Goal: Task Accomplishment & Management: Complete application form

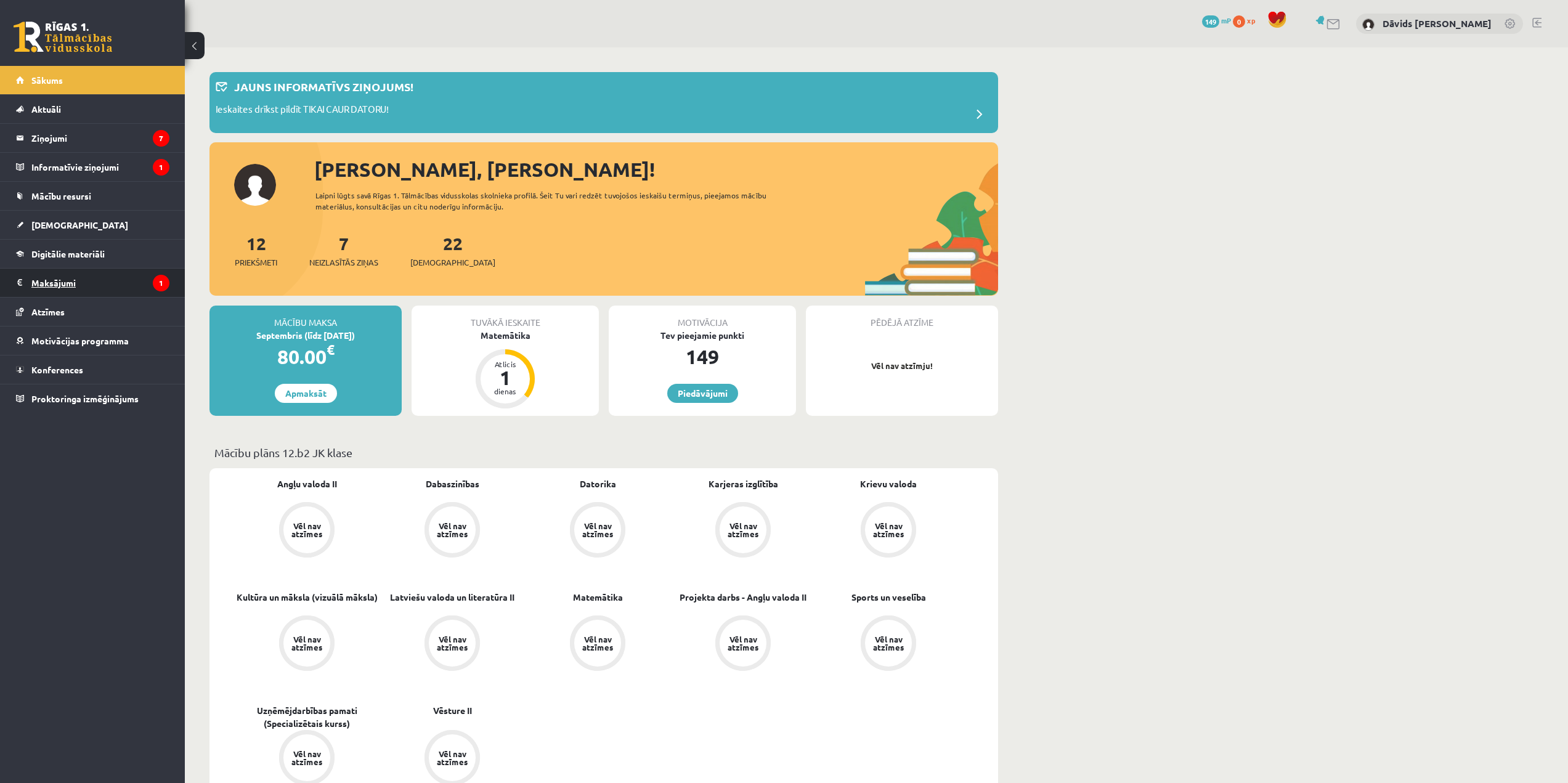
click at [74, 281] on legend "Maksājumi 1" at bounding box center [99, 283] width 138 height 29
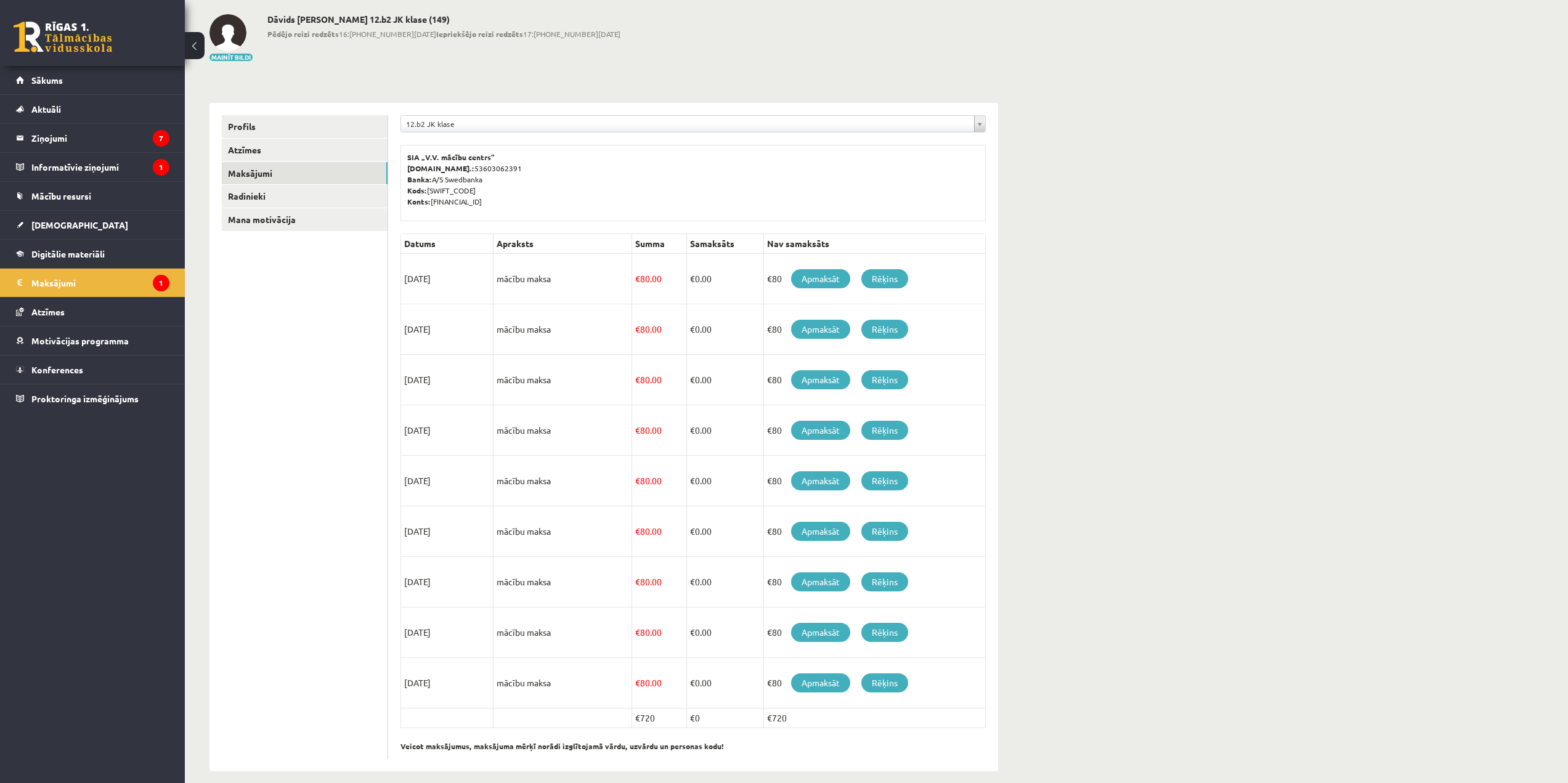
scroll to position [71, 0]
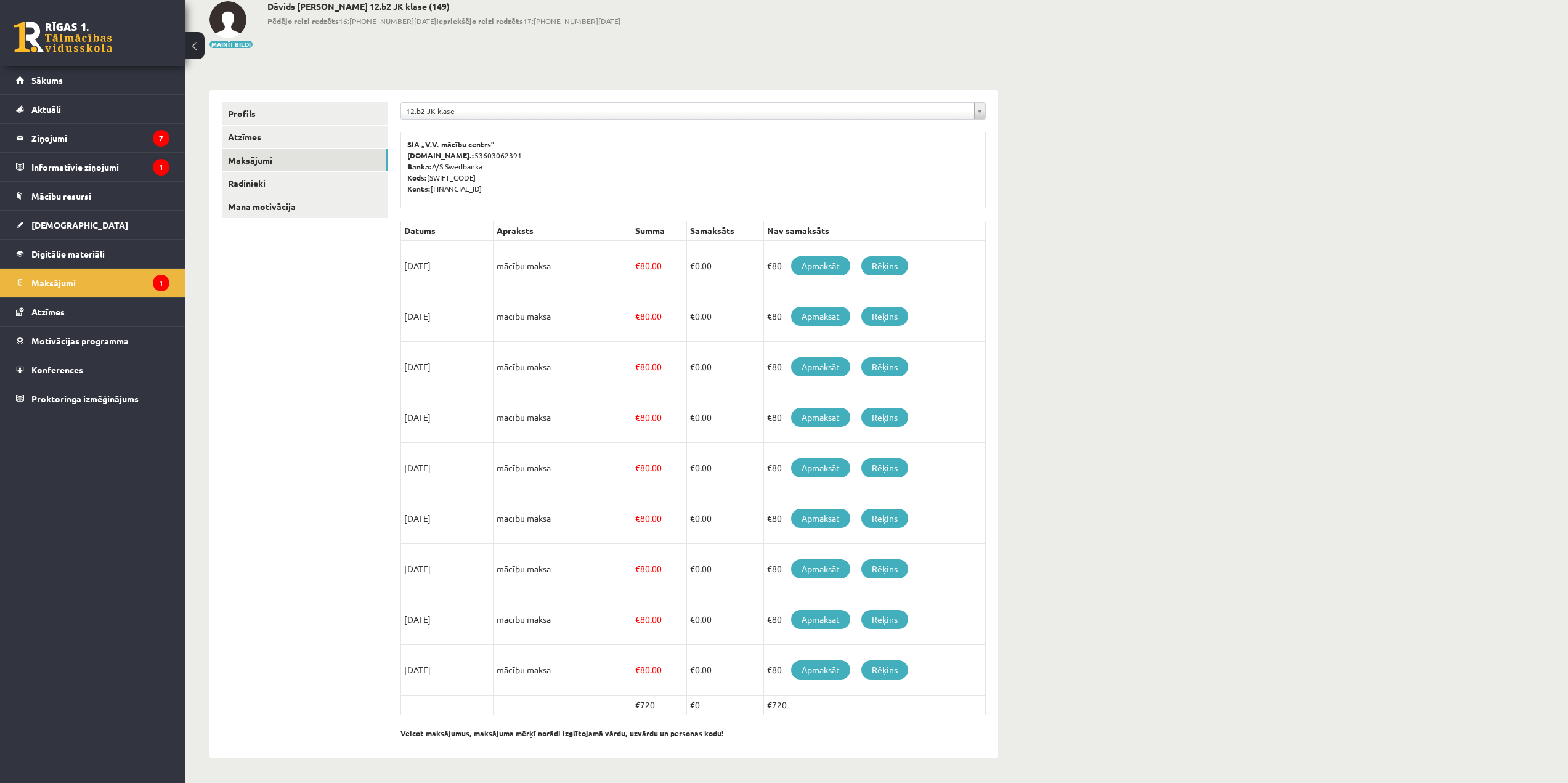
click at [807, 266] on link "Apmaksāt" at bounding box center [821, 266] width 59 height 19
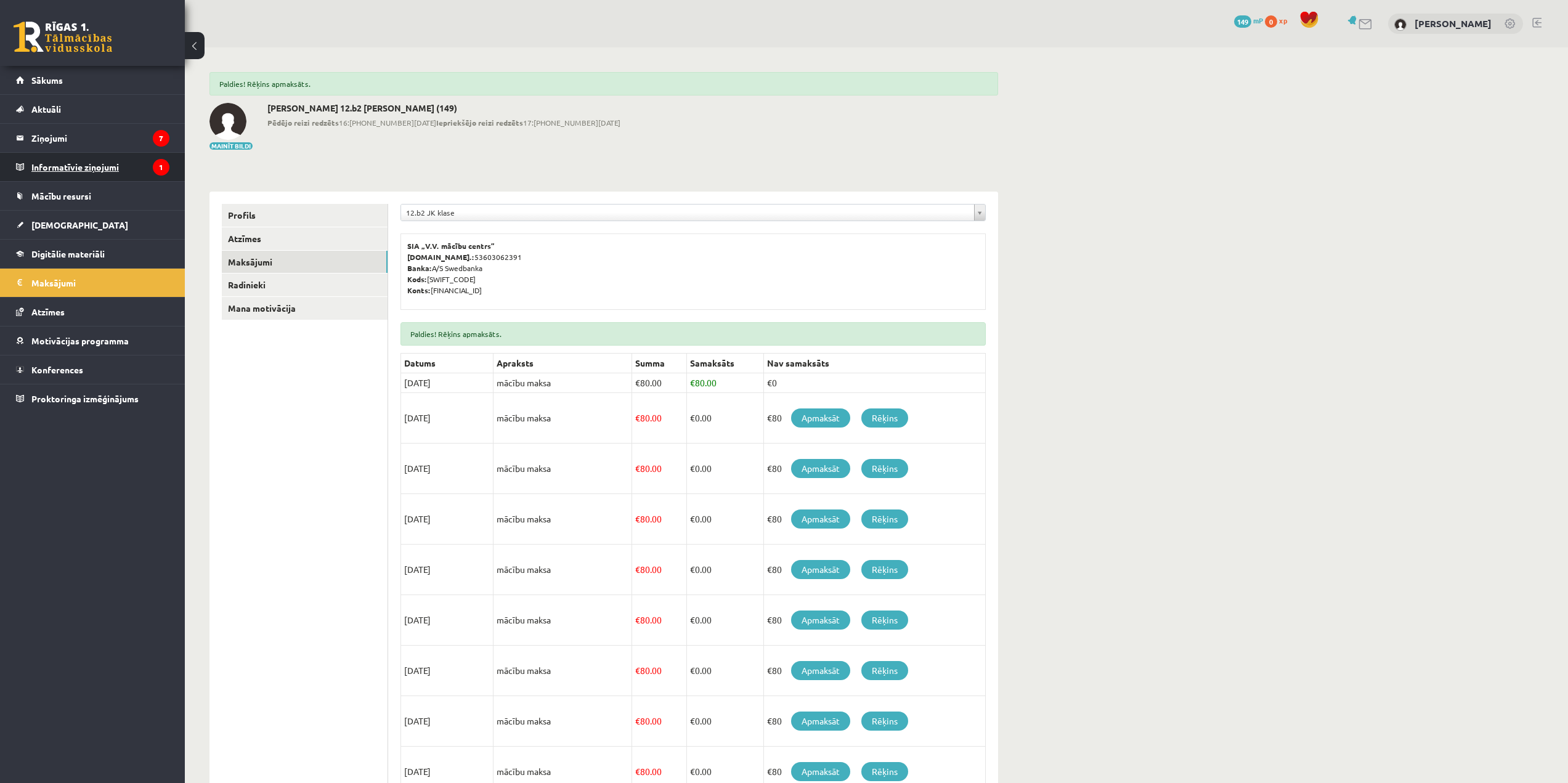
click at [80, 165] on legend "Informatīvie ziņojumi 1" at bounding box center [99, 167] width 138 height 29
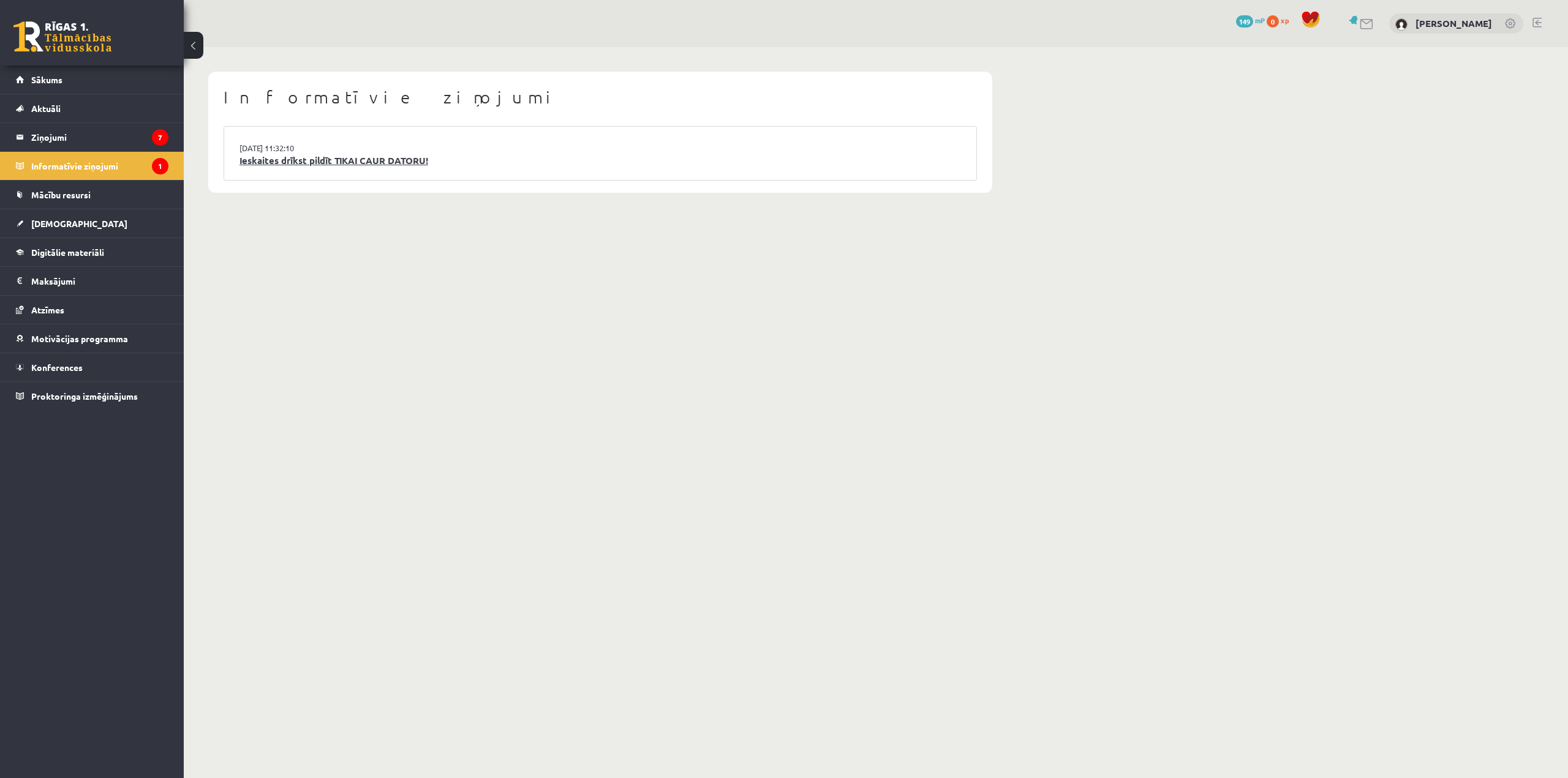
click at [278, 161] on link "Ieskaites drīkst pildīt TIKAI CAUR DATORU!" at bounding box center [600, 161] width 722 height 14
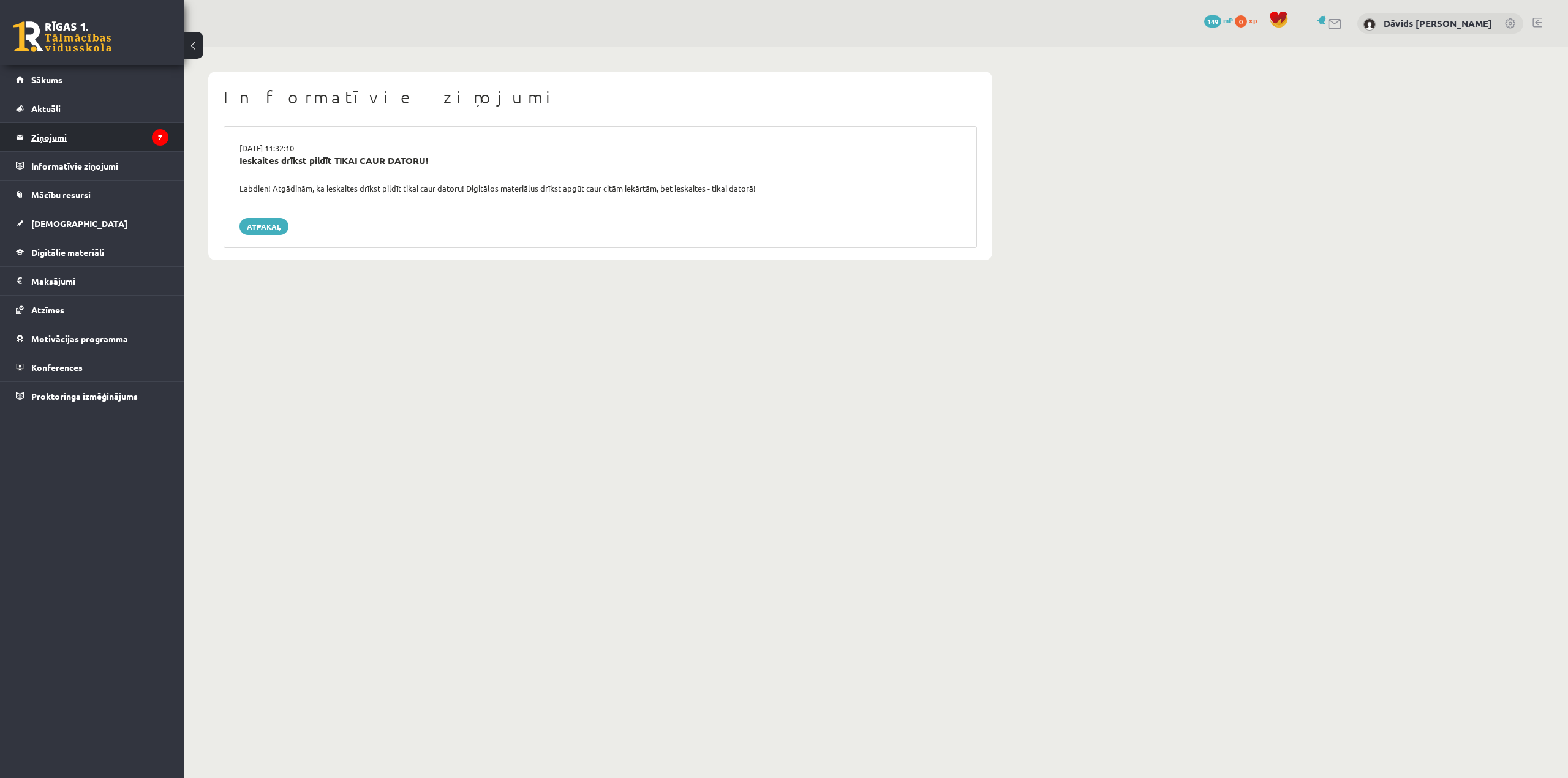
click at [80, 144] on legend "Ziņojumi 7" at bounding box center [99, 138] width 137 height 28
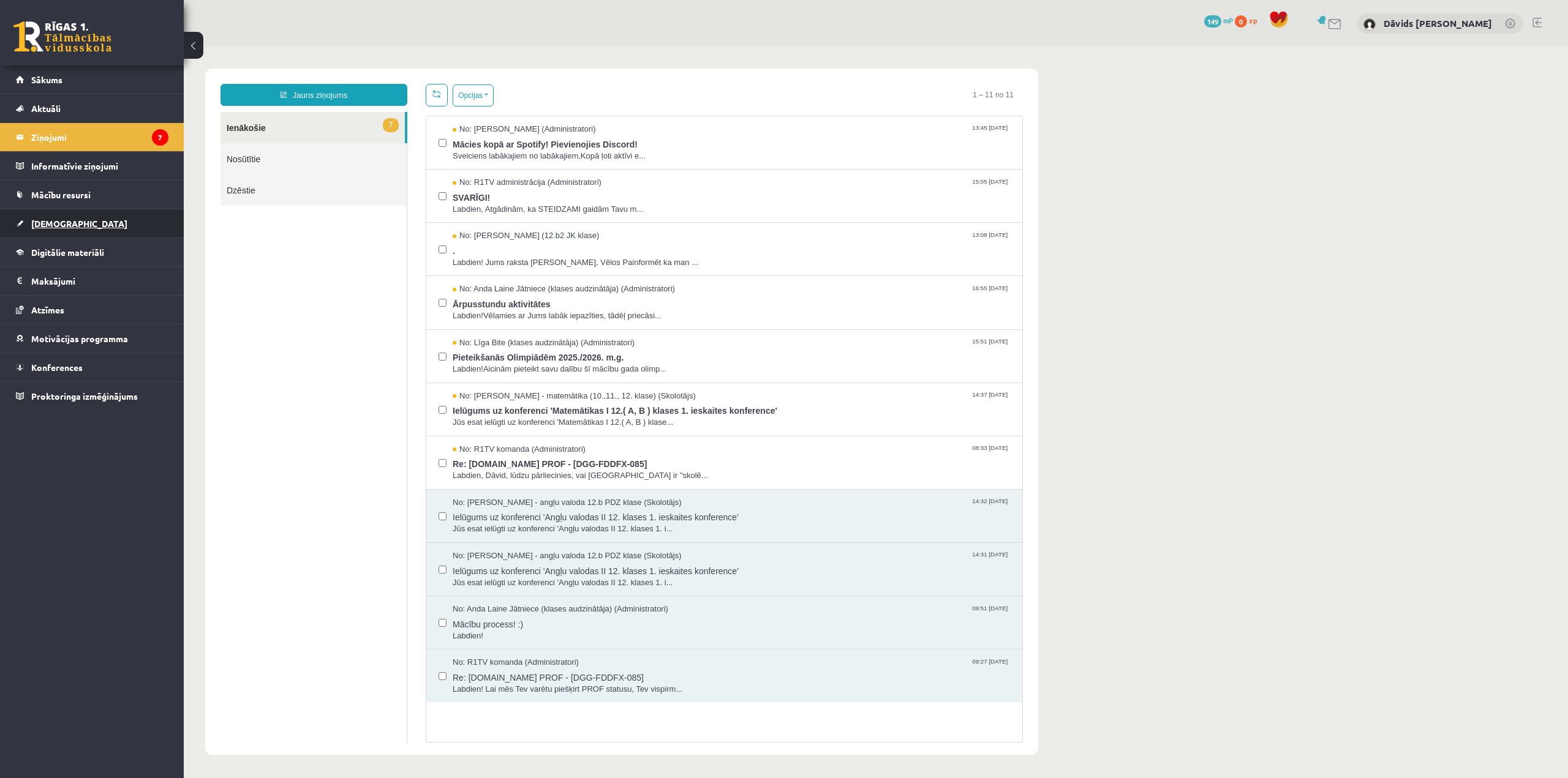
click at [62, 221] on span "[DEMOGRAPHIC_DATA]" at bounding box center [79, 224] width 97 height 11
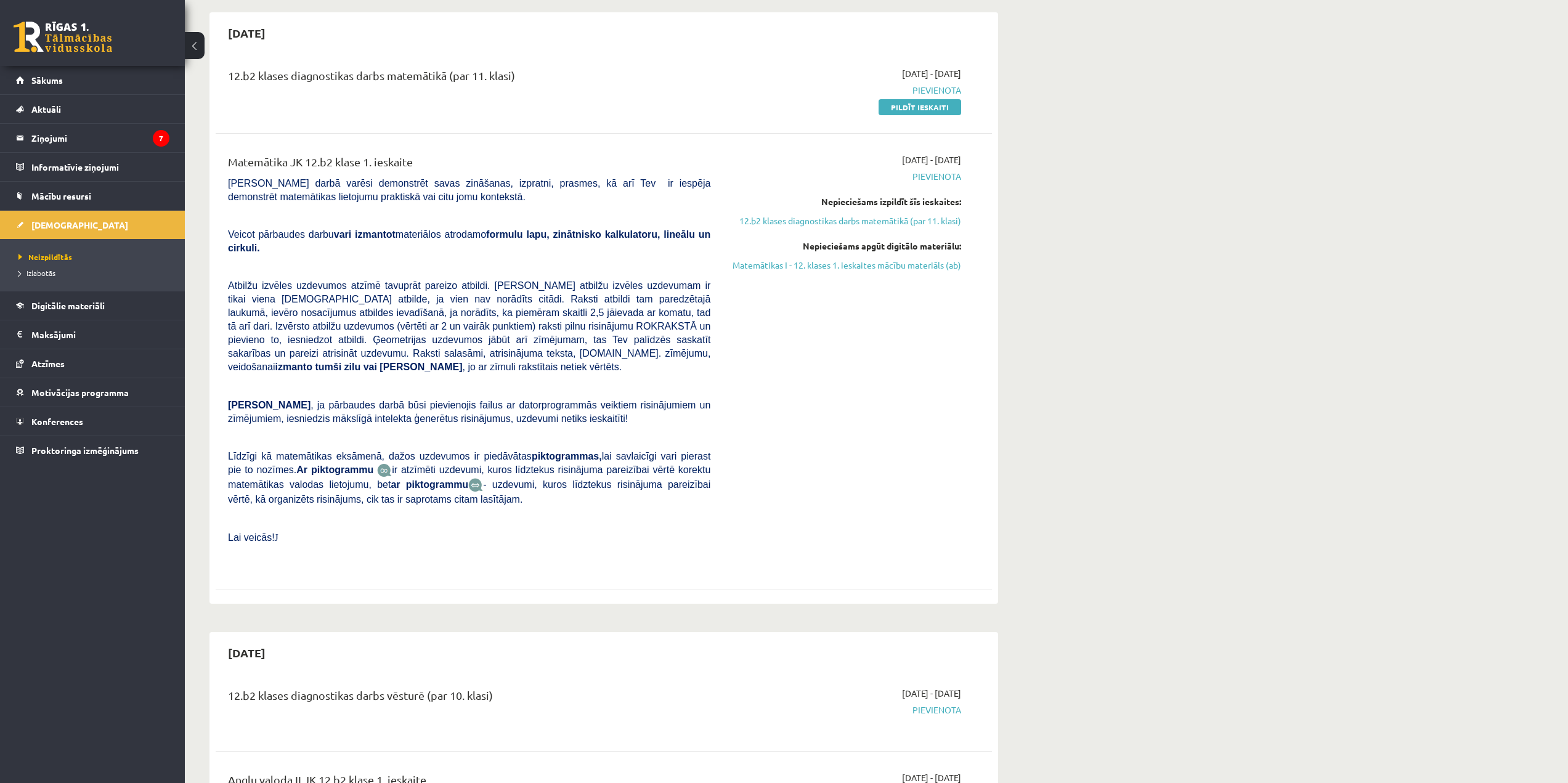
scroll to position [61, 0]
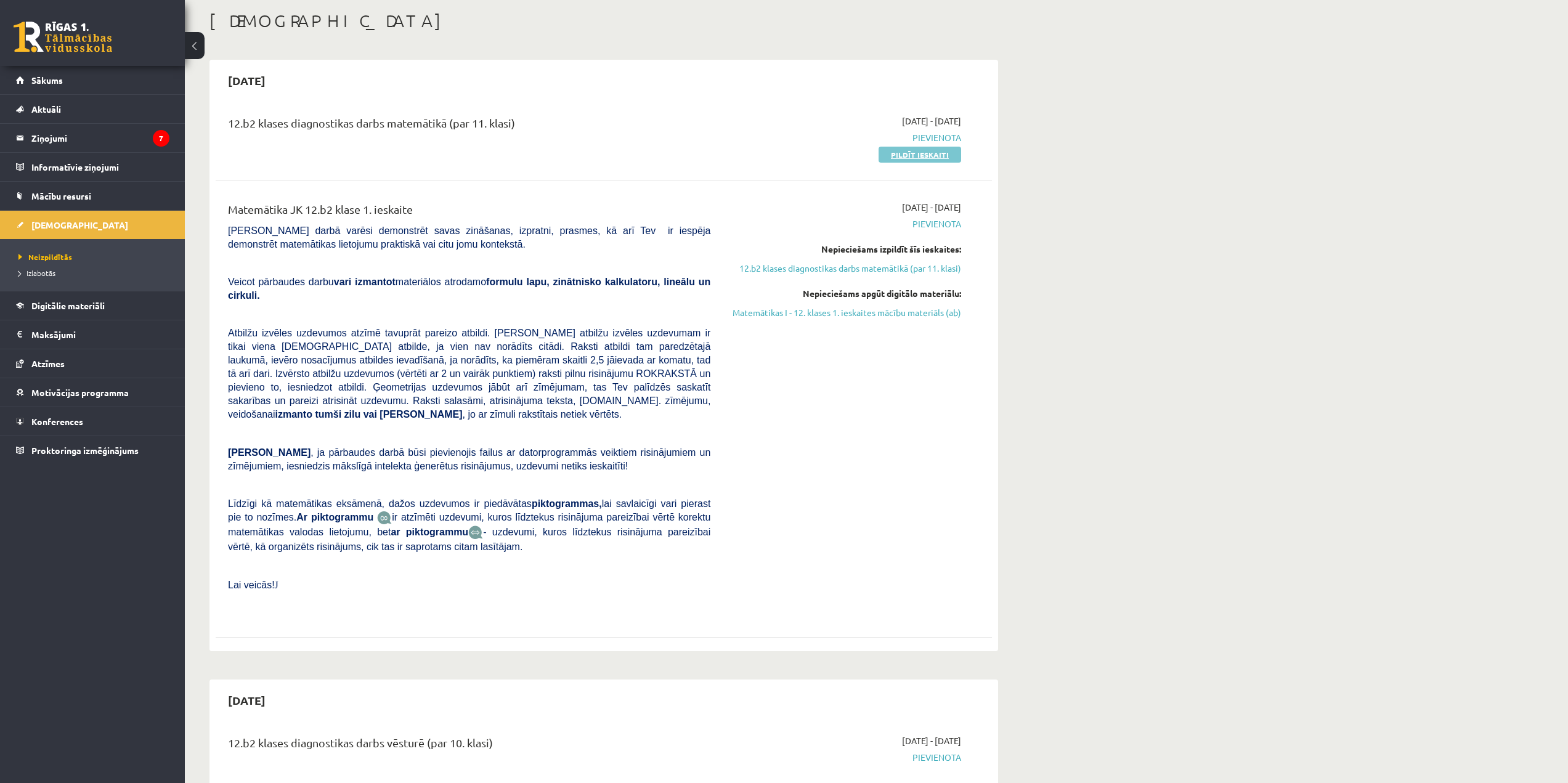
click at [923, 154] on link "Pildīt ieskaiti" at bounding box center [920, 154] width 83 height 16
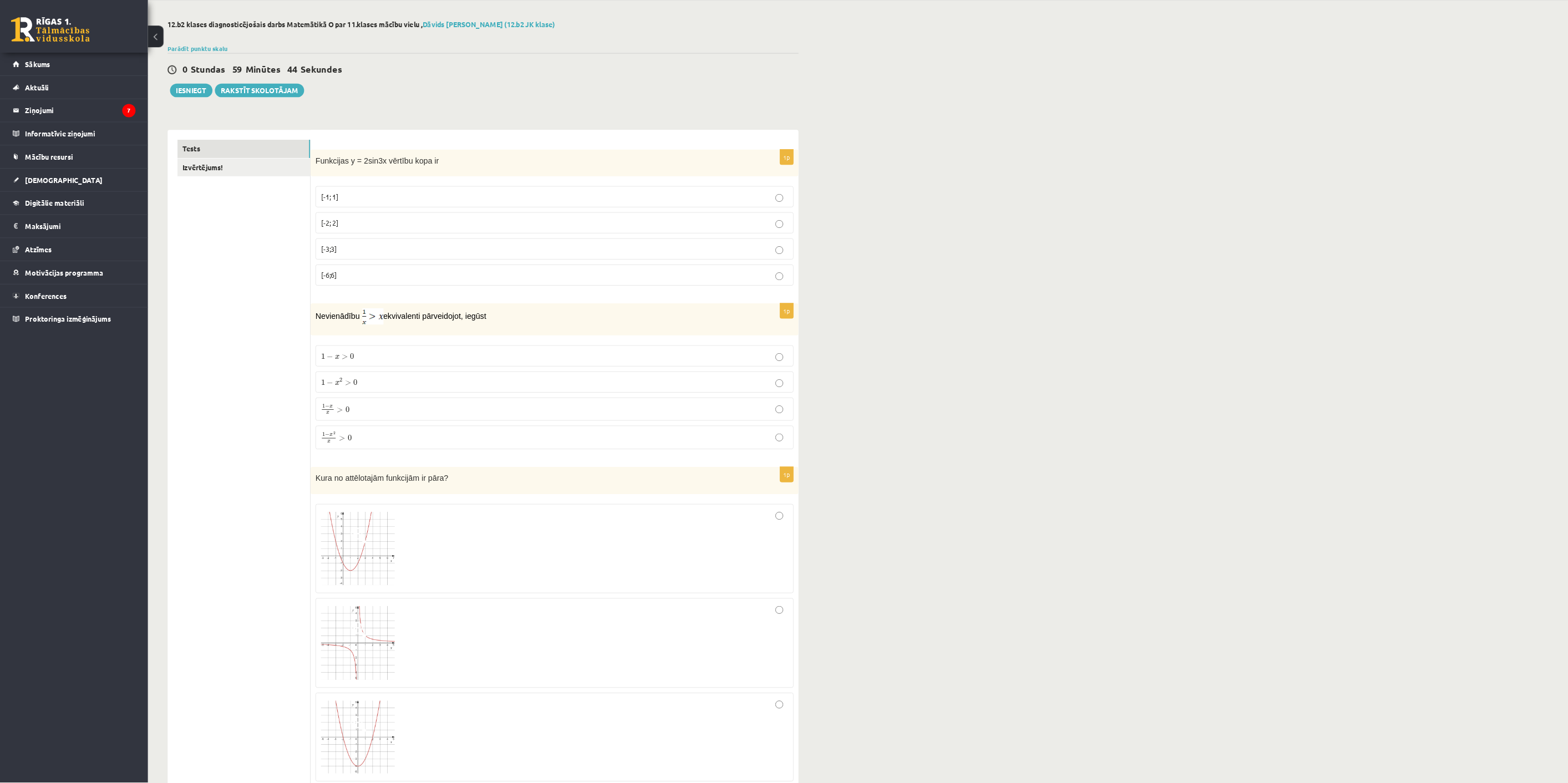
scroll to position [42, 0]
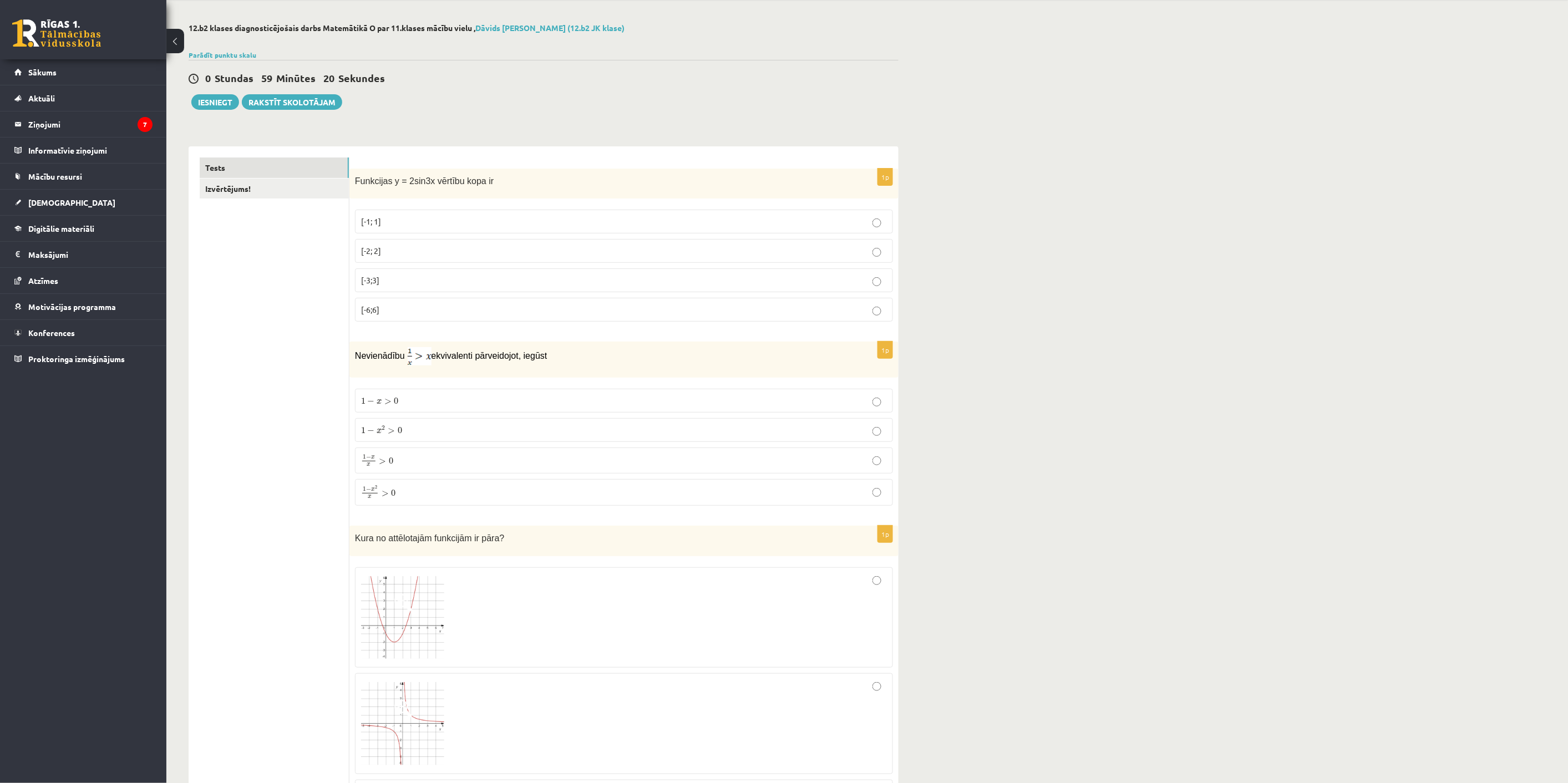
click at [861, 249] on p "[-2; 2]" at bounding box center [624, 251] width 526 height 11
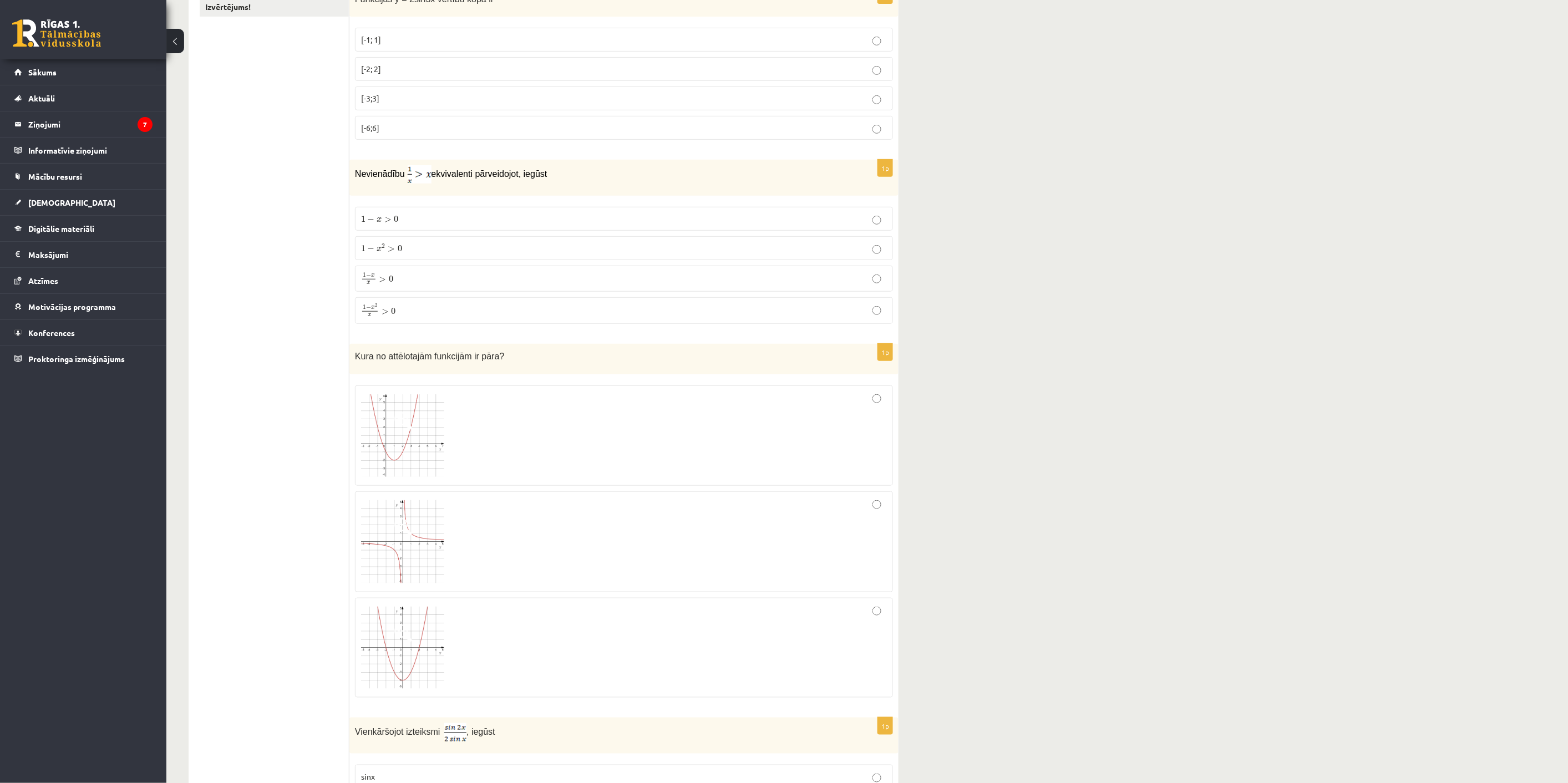
scroll to position [226, 0]
click at [495, 309] on p "1 − x 2 x > 0 1 − x 2 x > 0" at bounding box center [624, 308] width 526 height 14
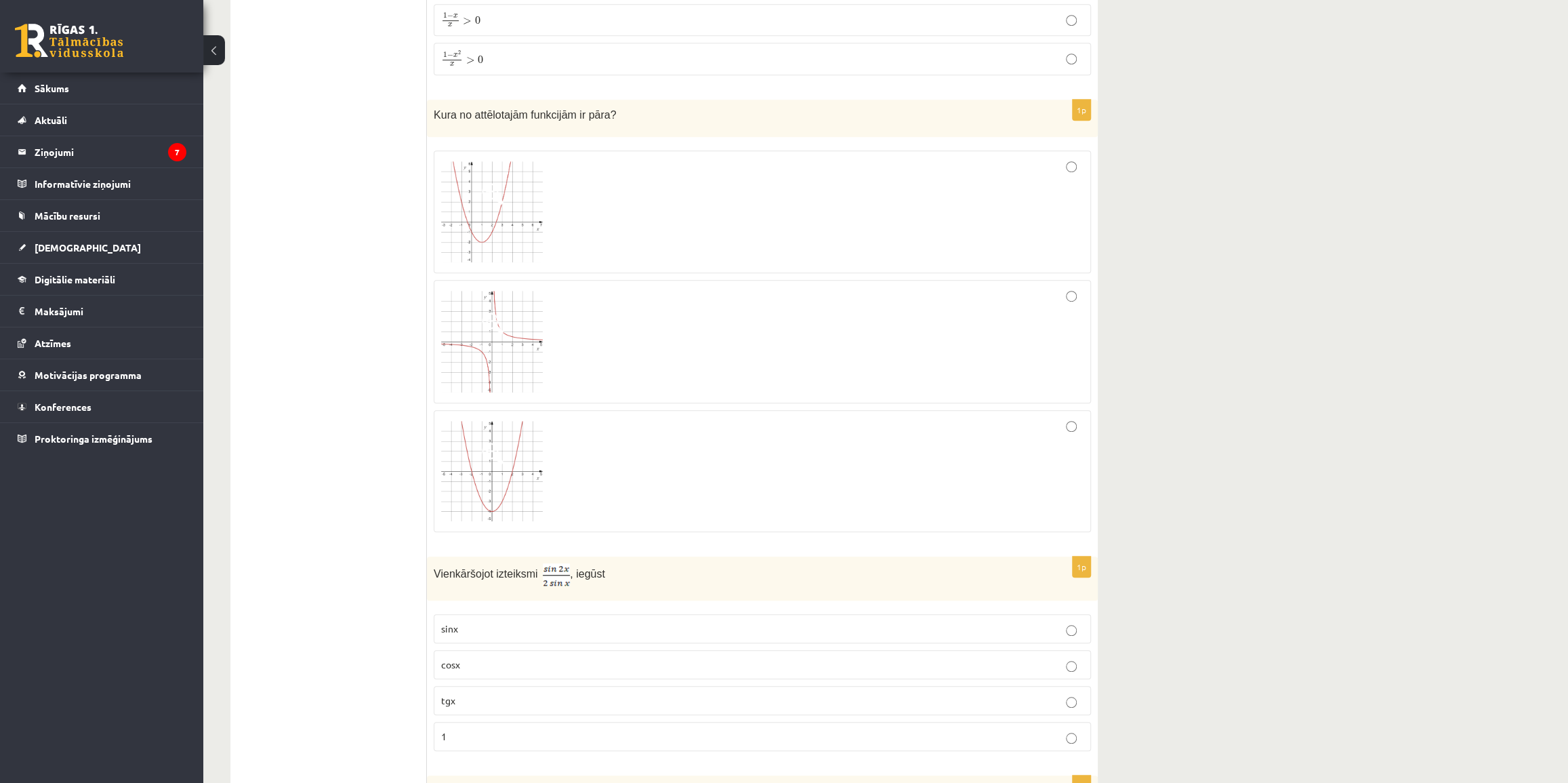
scroll to position [591, 0]
click at [1069, 448] on div at bounding box center [763, 474] width 643 height 107
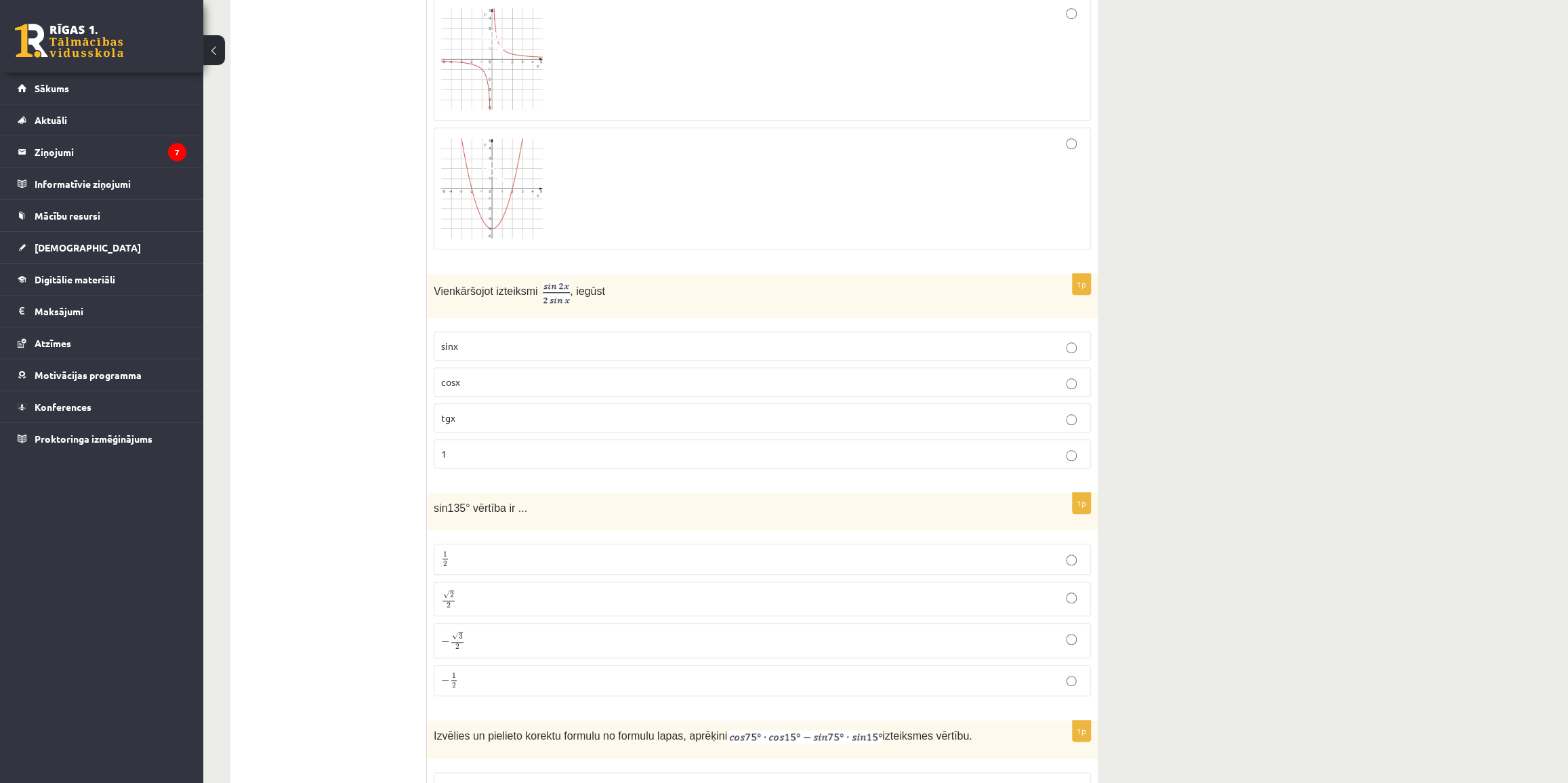
scroll to position [899, 0]
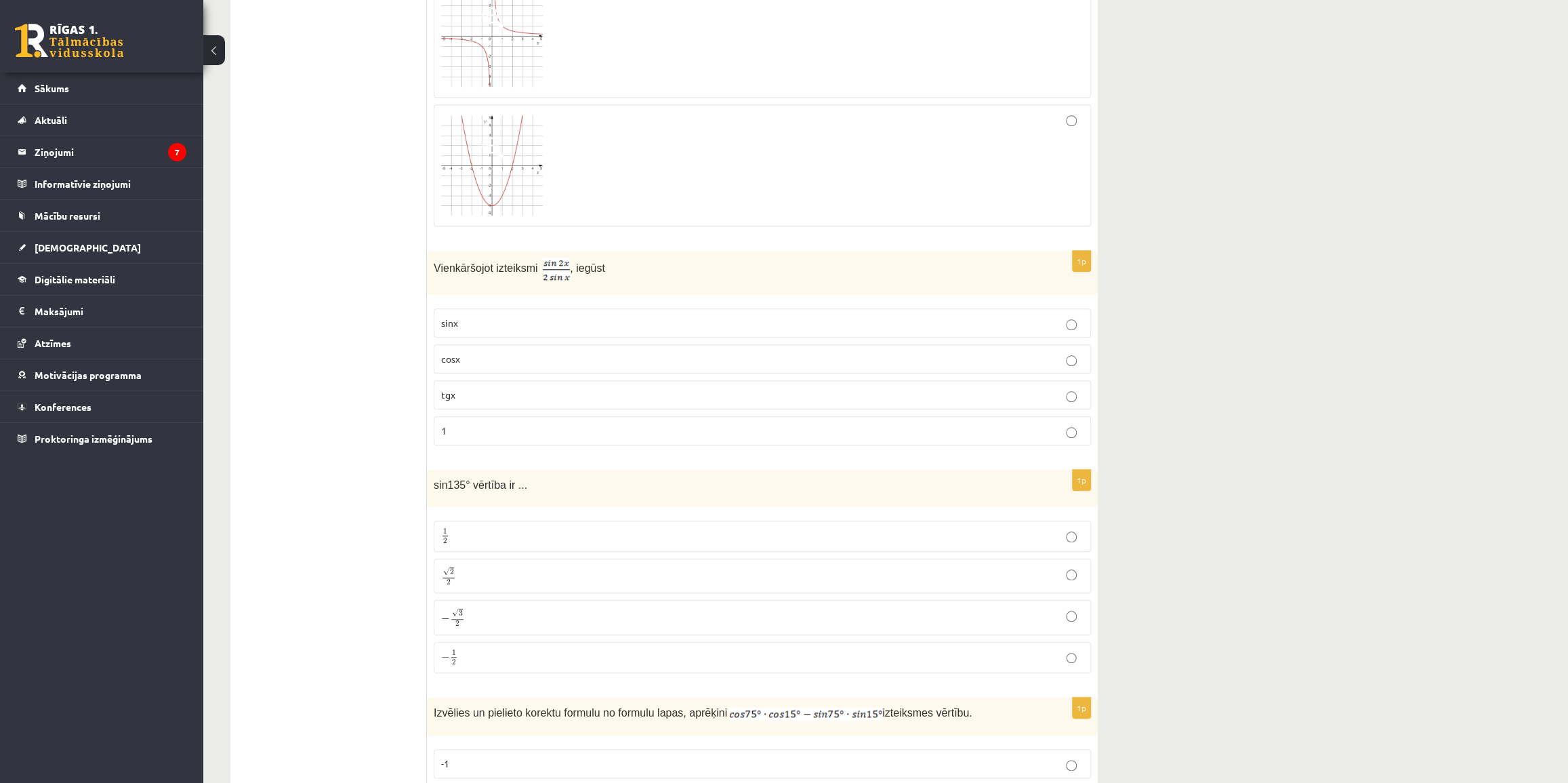
click at [1024, 356] on p "cosx" at bounding box center [763, 359] width 643 height 14
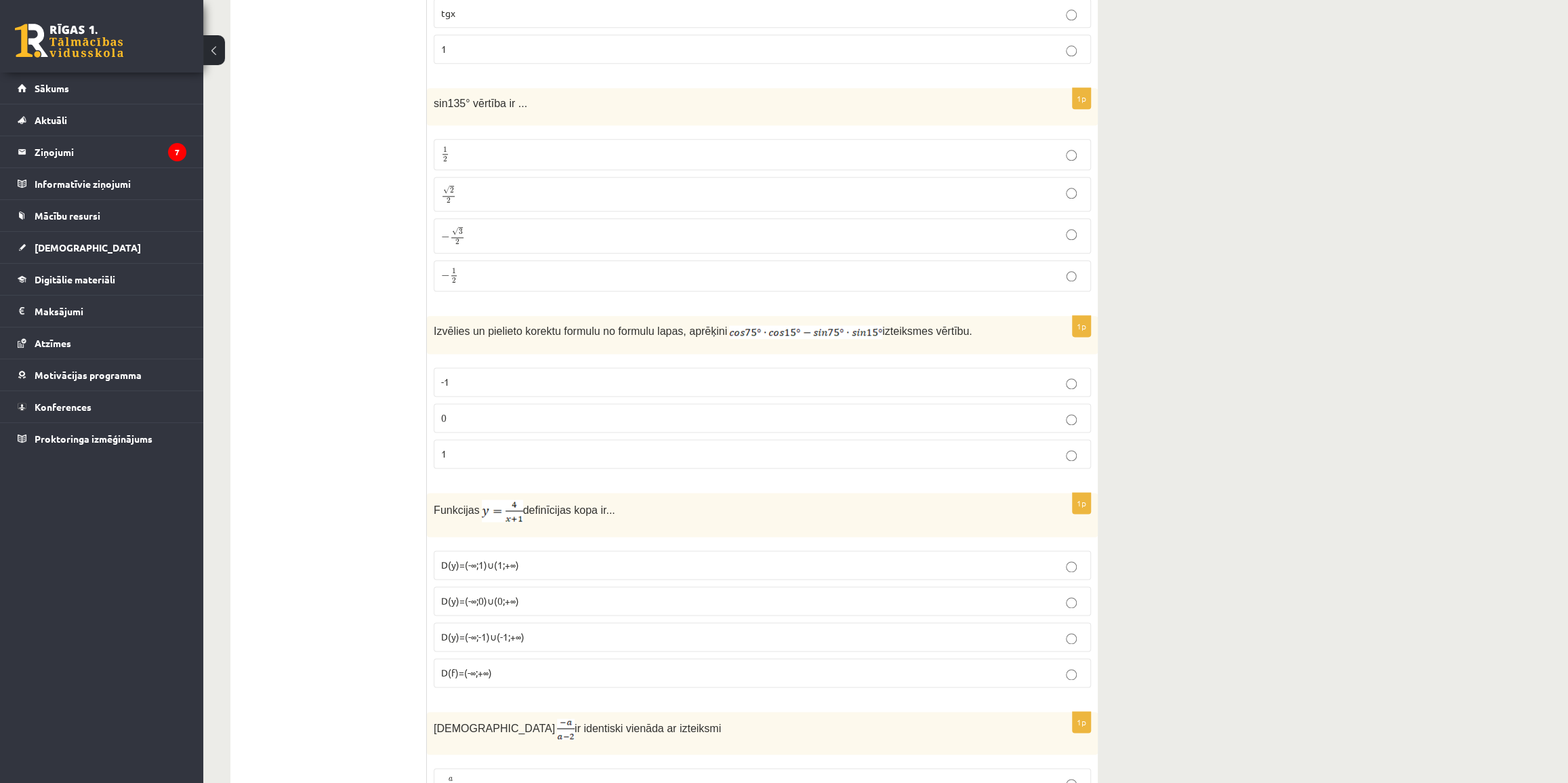
scroll to position [1331, 0]
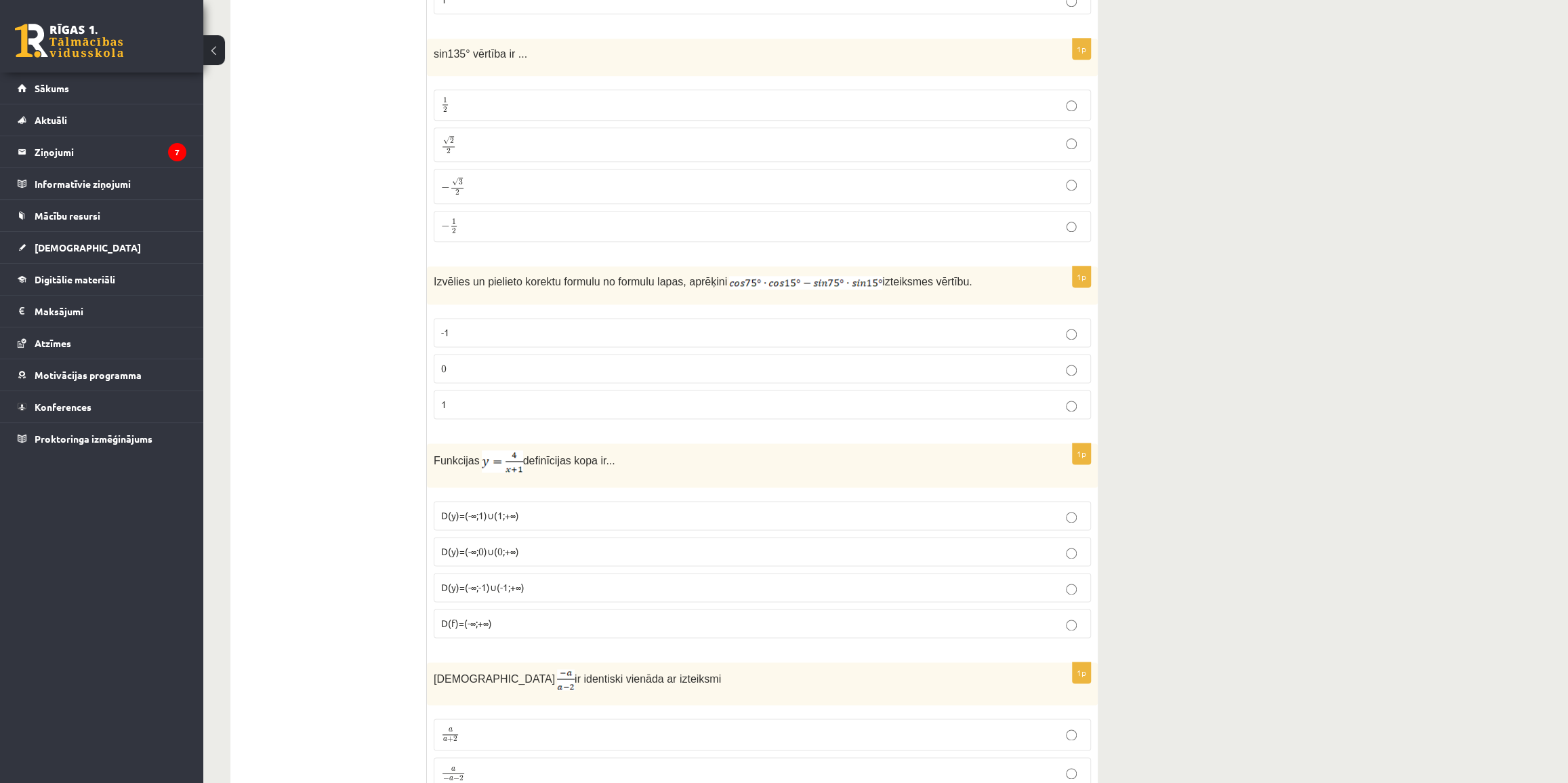
click at [582, 143] on p "√ 2 2 2 2" at bounding box center [763, 145] width 643 height 19
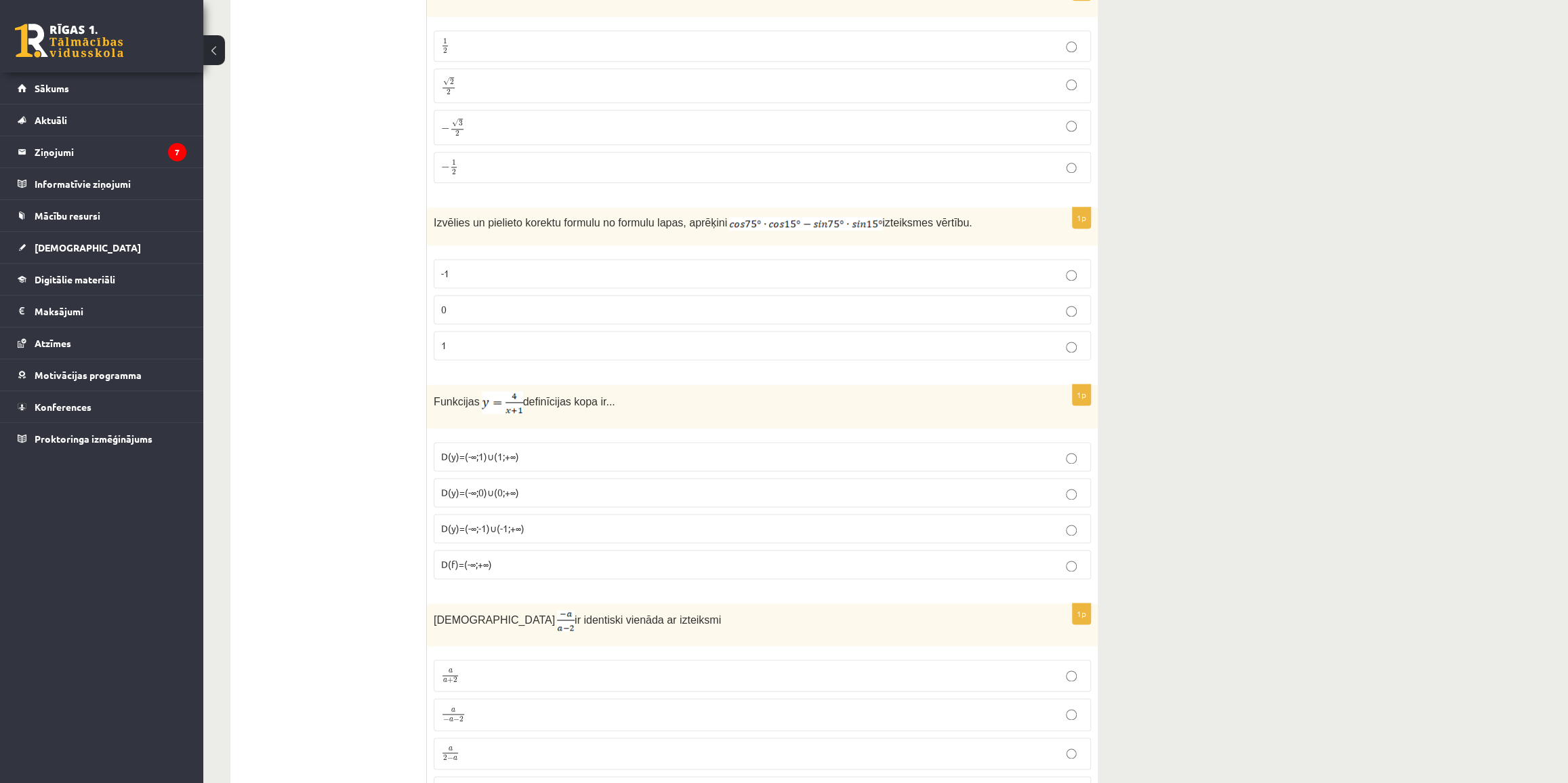
scroll to position [1393, 0]
click at [958, 300] on p "0" at bounding box center [763, 307] width 643 height 14
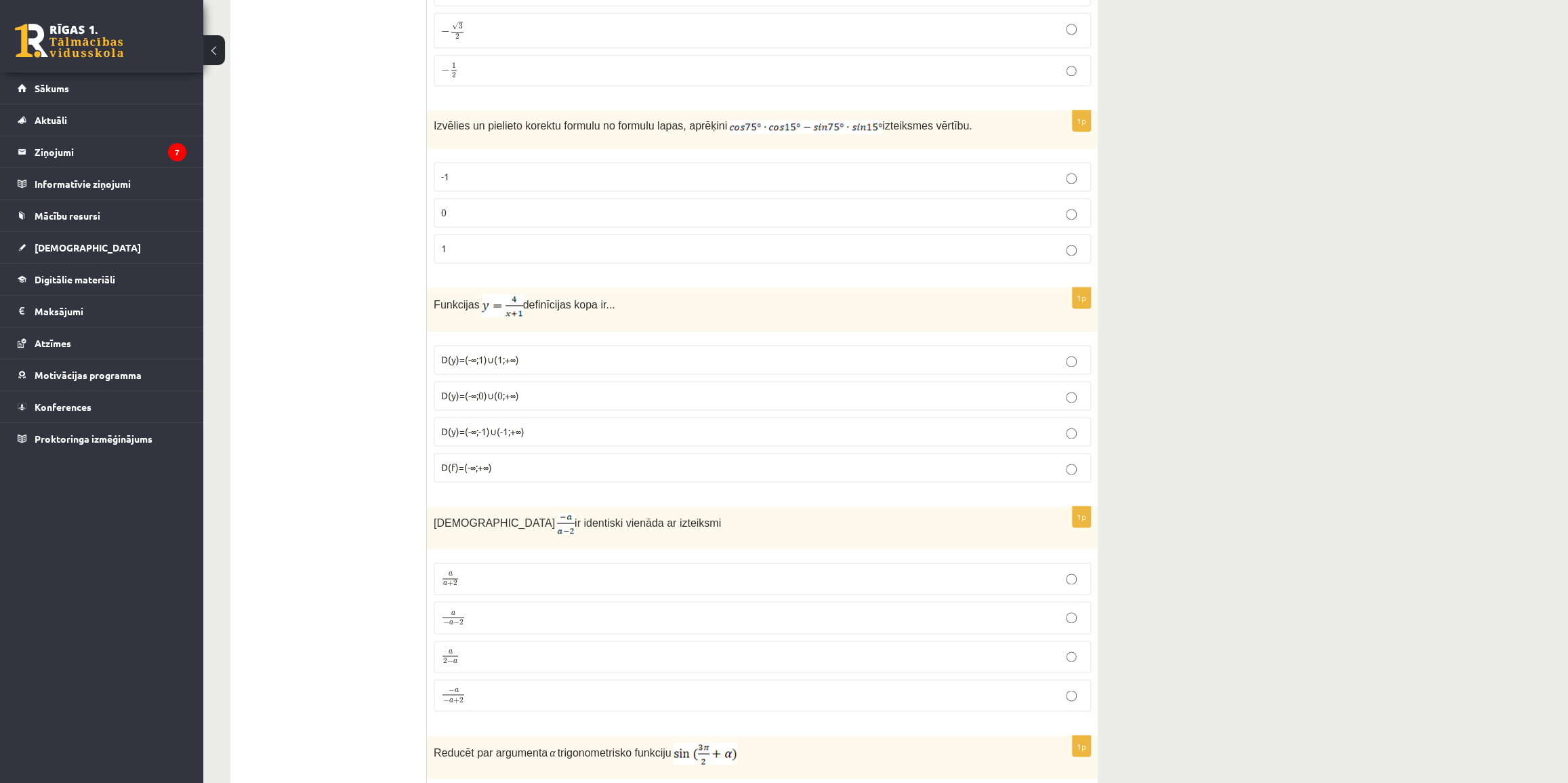
scroll to position [1516, 0]
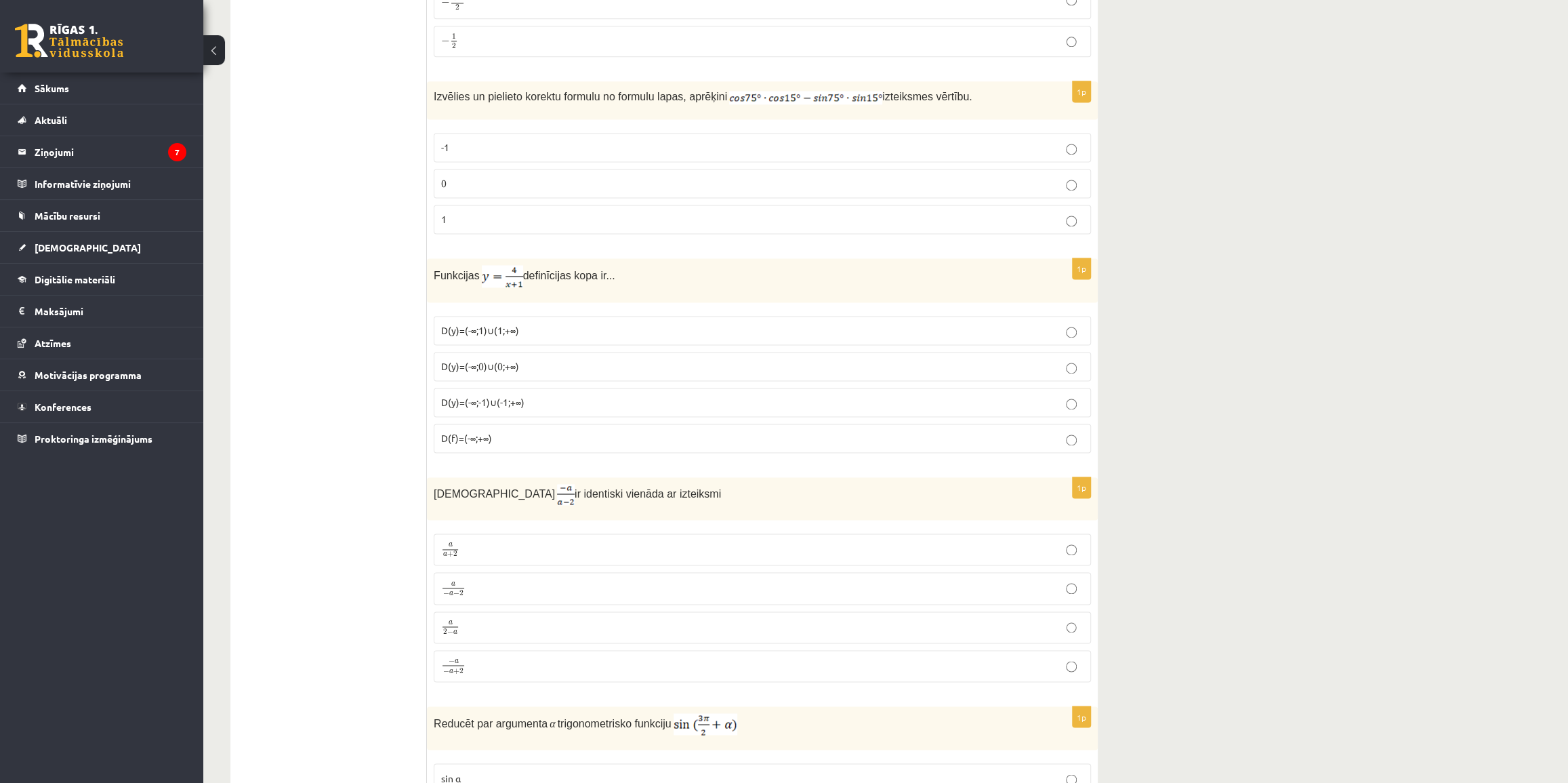
click at [952, 406] on label "D(y)=(-∞;-1)∪(-1;+∞)" at bounding box center [762, 402] width 657 height 29
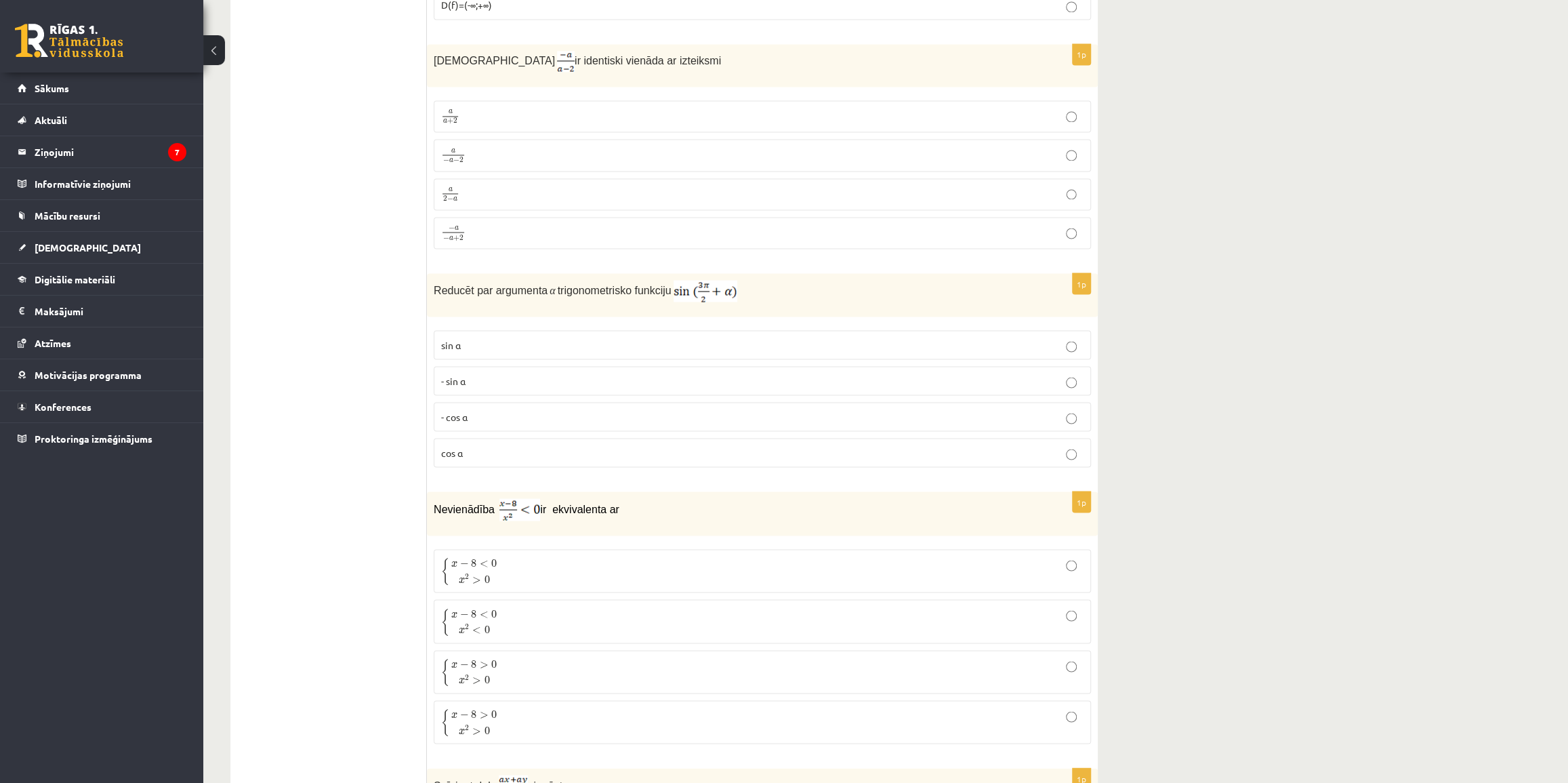
scroll to position [1947, 0]
click at [536, 190] on p "a 2 − a a 2 − a" at bounding box center [763, 195] width 643 height 17
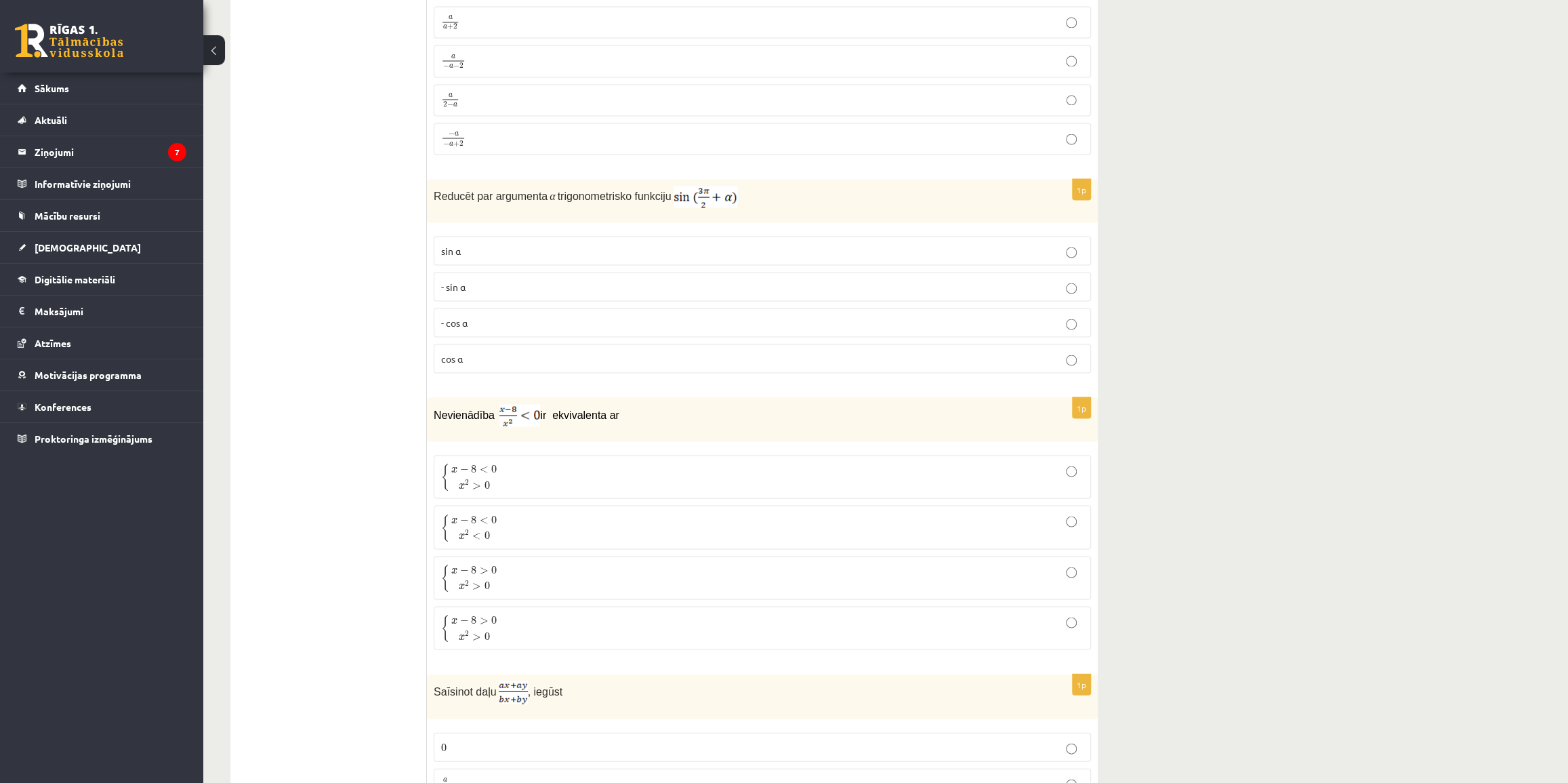
scroll to position [2070, 0]
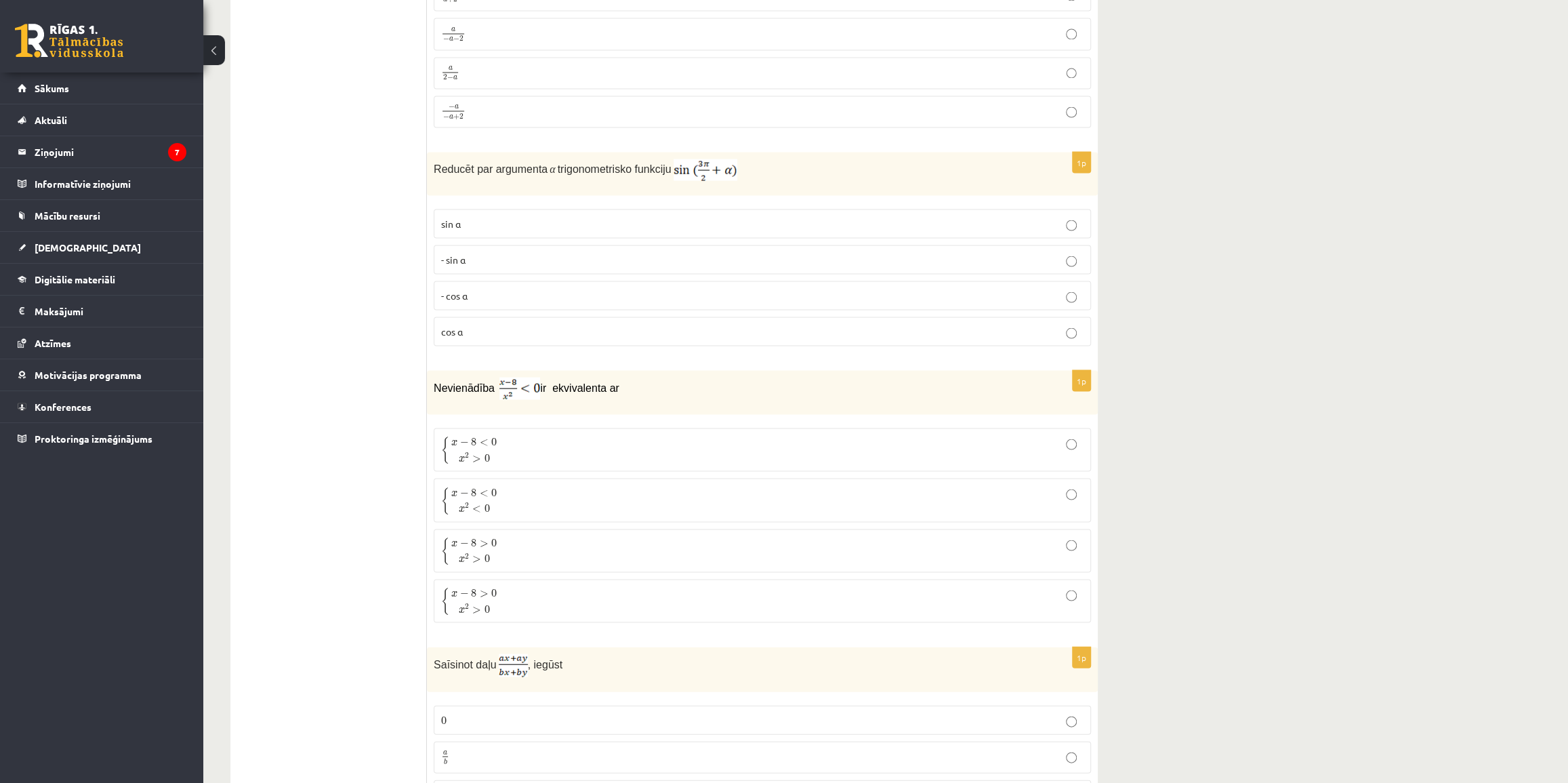
click at [535, 288] on p "- cos ⁡α" at bounding box center [763, 295] width 643 height 14
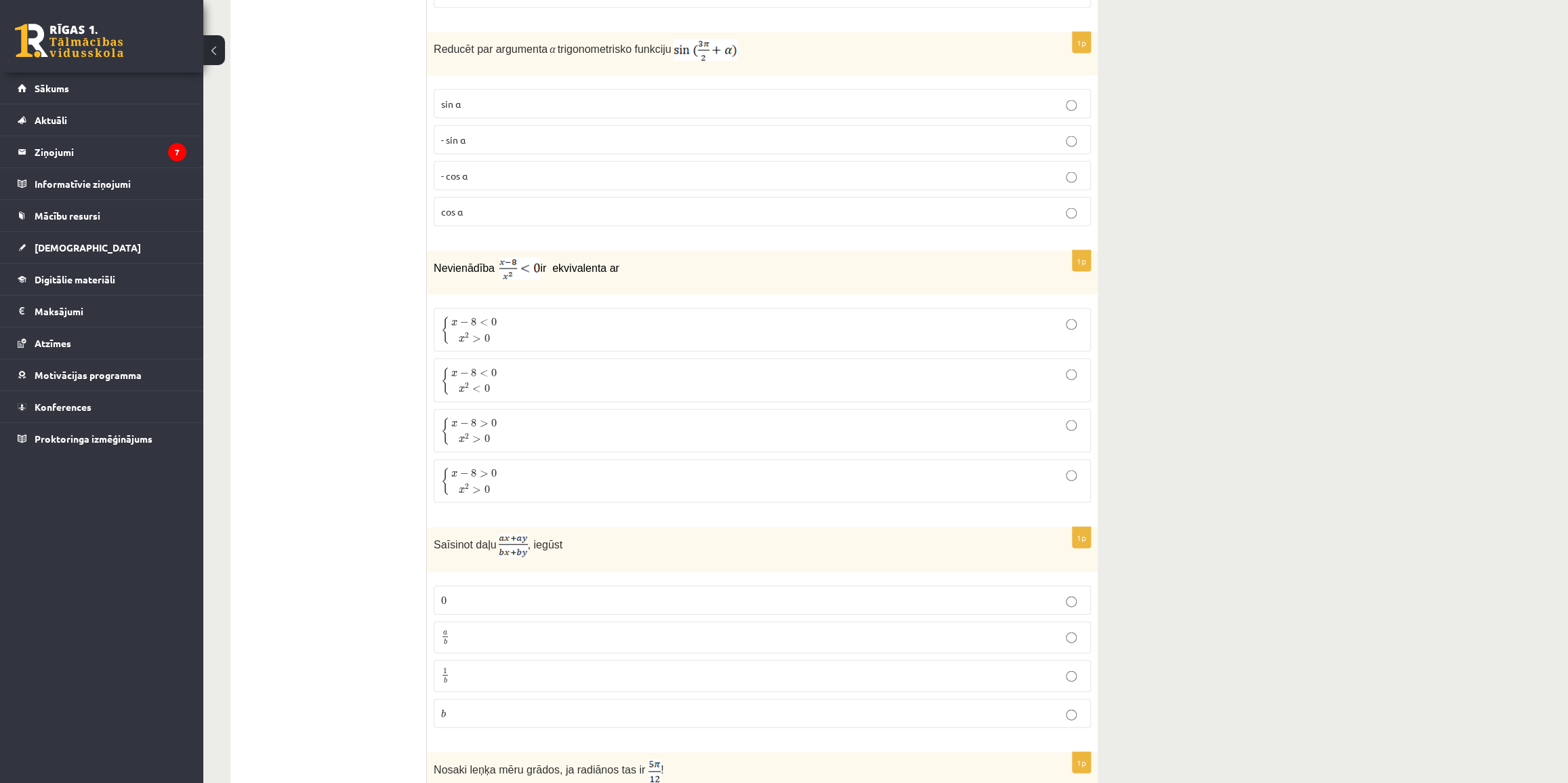
scroll to position [2194, 0]
click at [707, 312] on p "{ x − 8 < 0 x 2 > 0 { x − 8 < 0 x 2 > 0" at bounding box center [763, 326] width 643 height 29
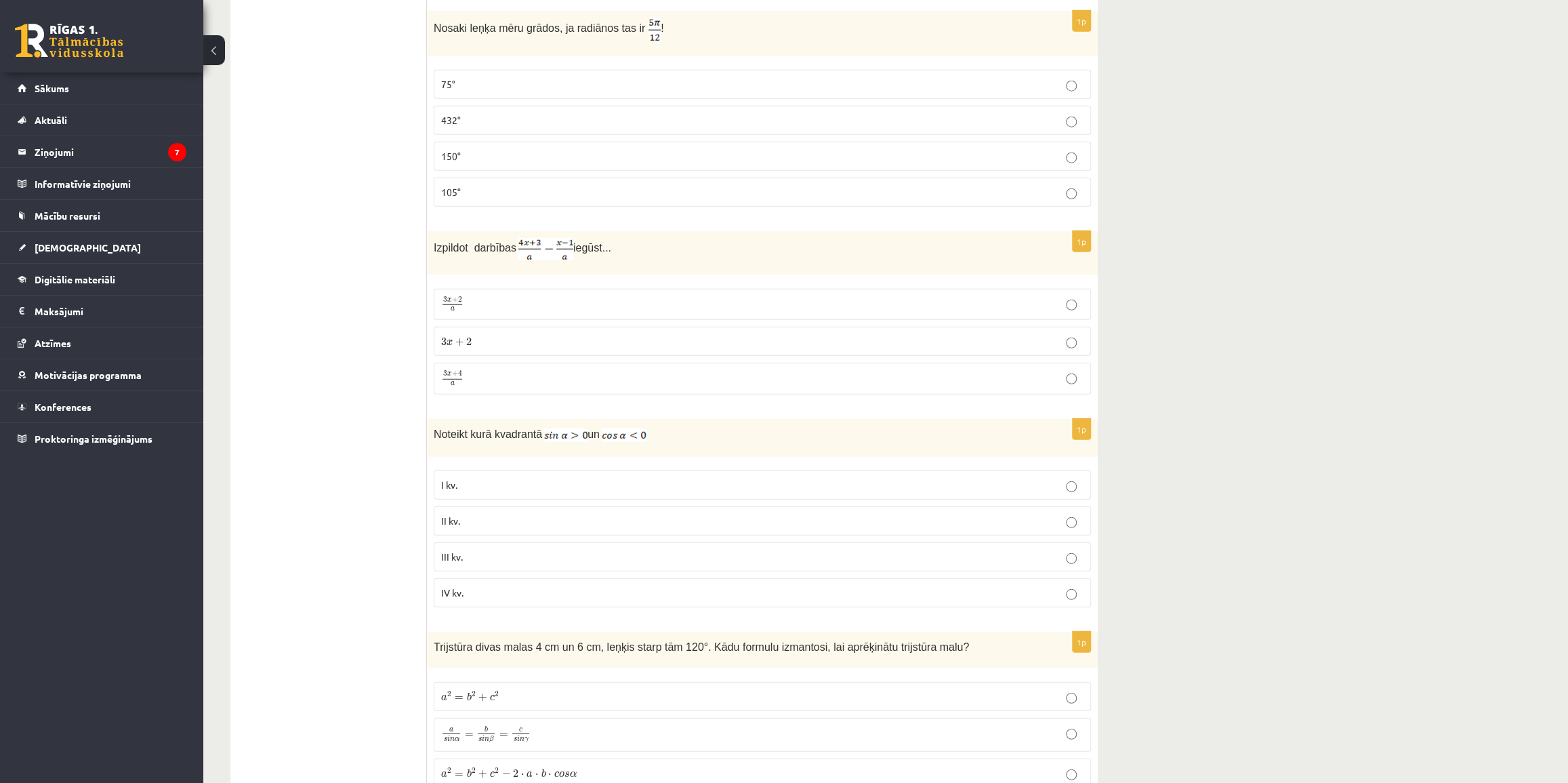
scroll to position [2934, 0]
click at [1044, 75] on p "75°" at bounding box center [763, 82] width 643 height 14
click at [1058, 370] on p "3 x + 4 a 3 x + 4 a" at bounding box center [763, 376] width 643 height 17
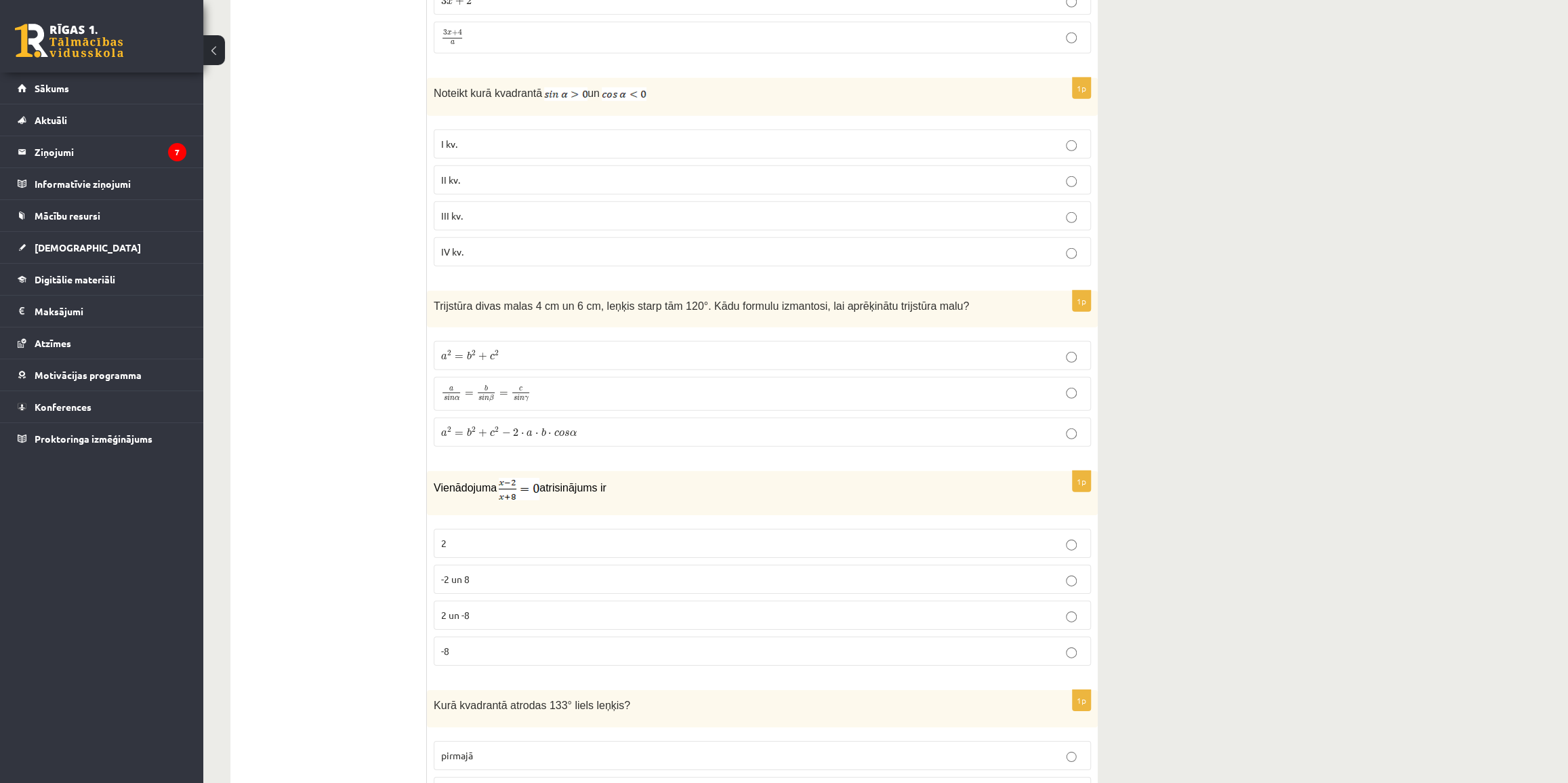
scroll to position [3304, 0]
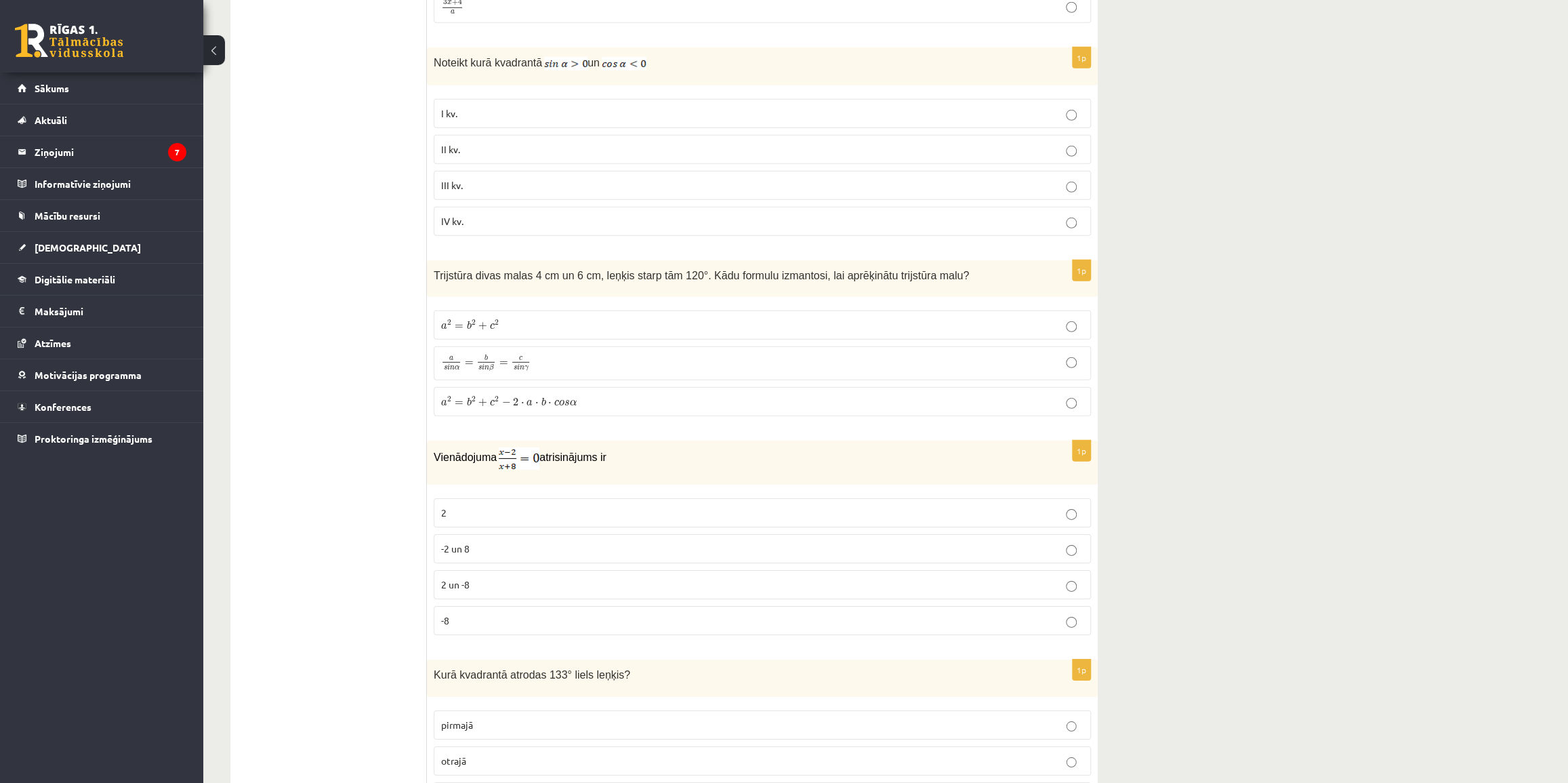
click at [815, 143] on p "II kv." at bounding box center [763, 150] width 643 height 14
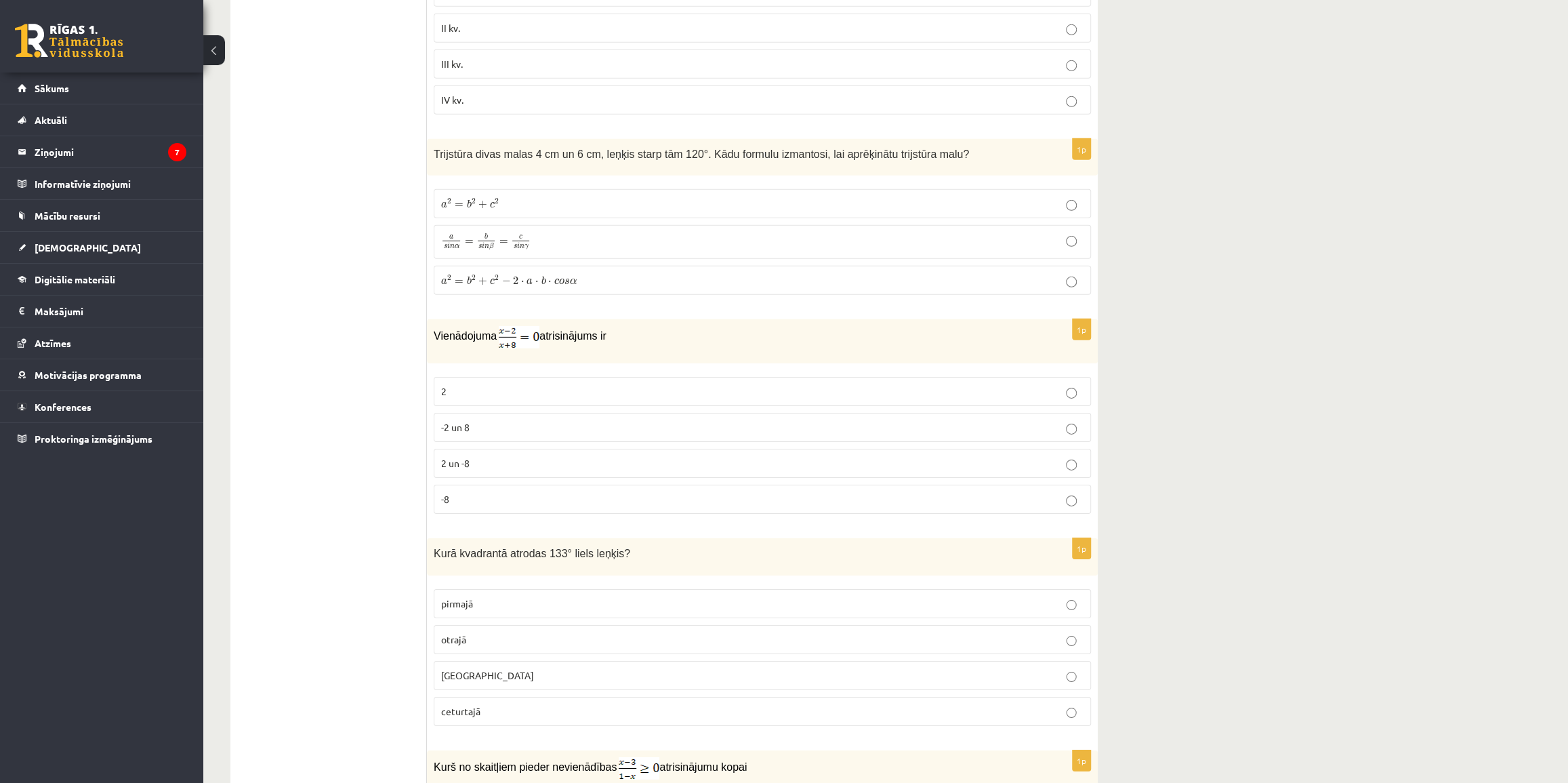
scroll to position [3436, 0]
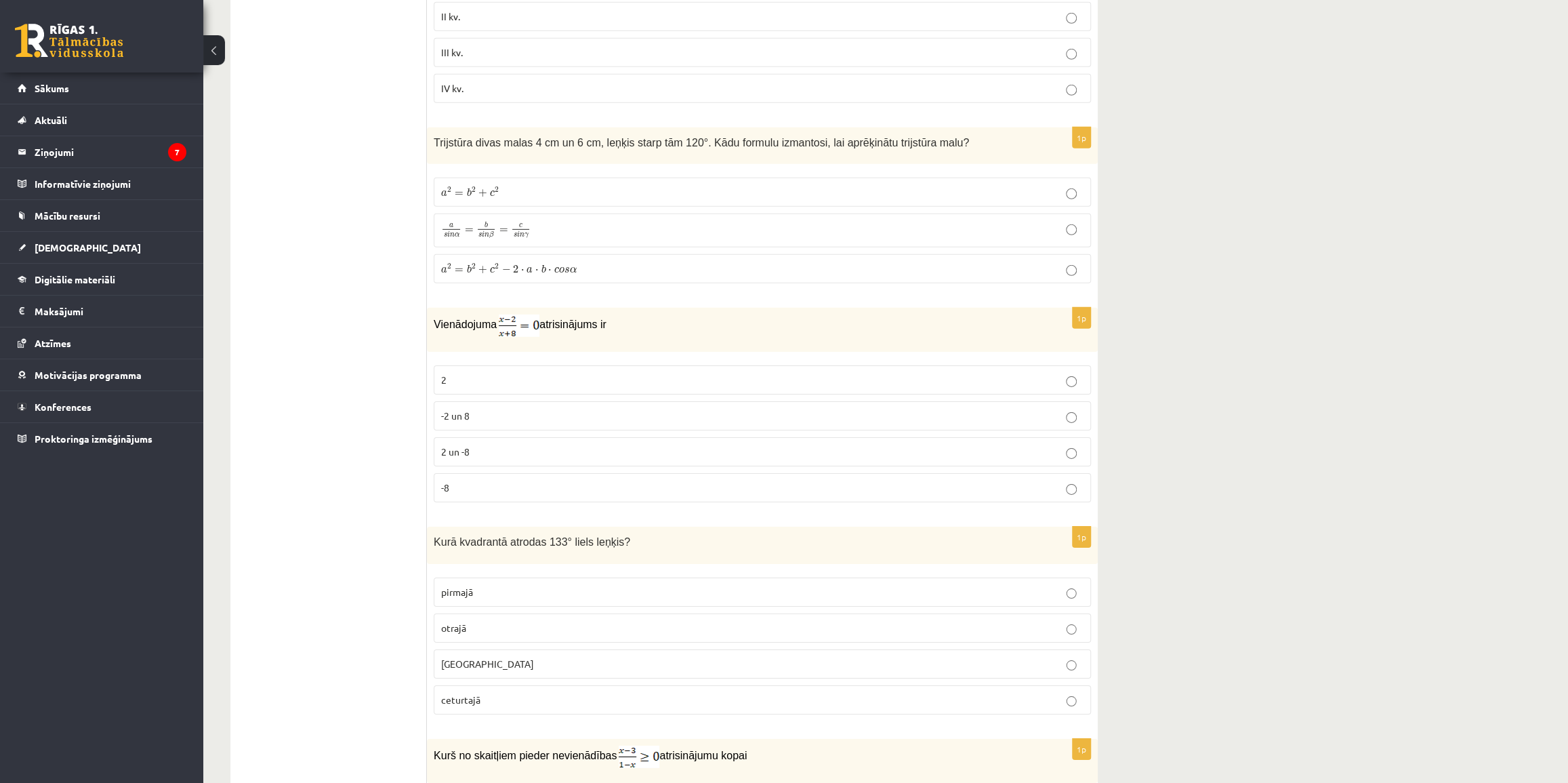
click at [787, 262] on p "a 2 = b 2 + c 2 − 2 ⋅ a ⋅ b ⋅ c o s α a 2 = b 2 + c 2 − 2 ⋅ a ⋅ b ⋅ c o s α" at bounding box center [763, 269] width 643 height 14
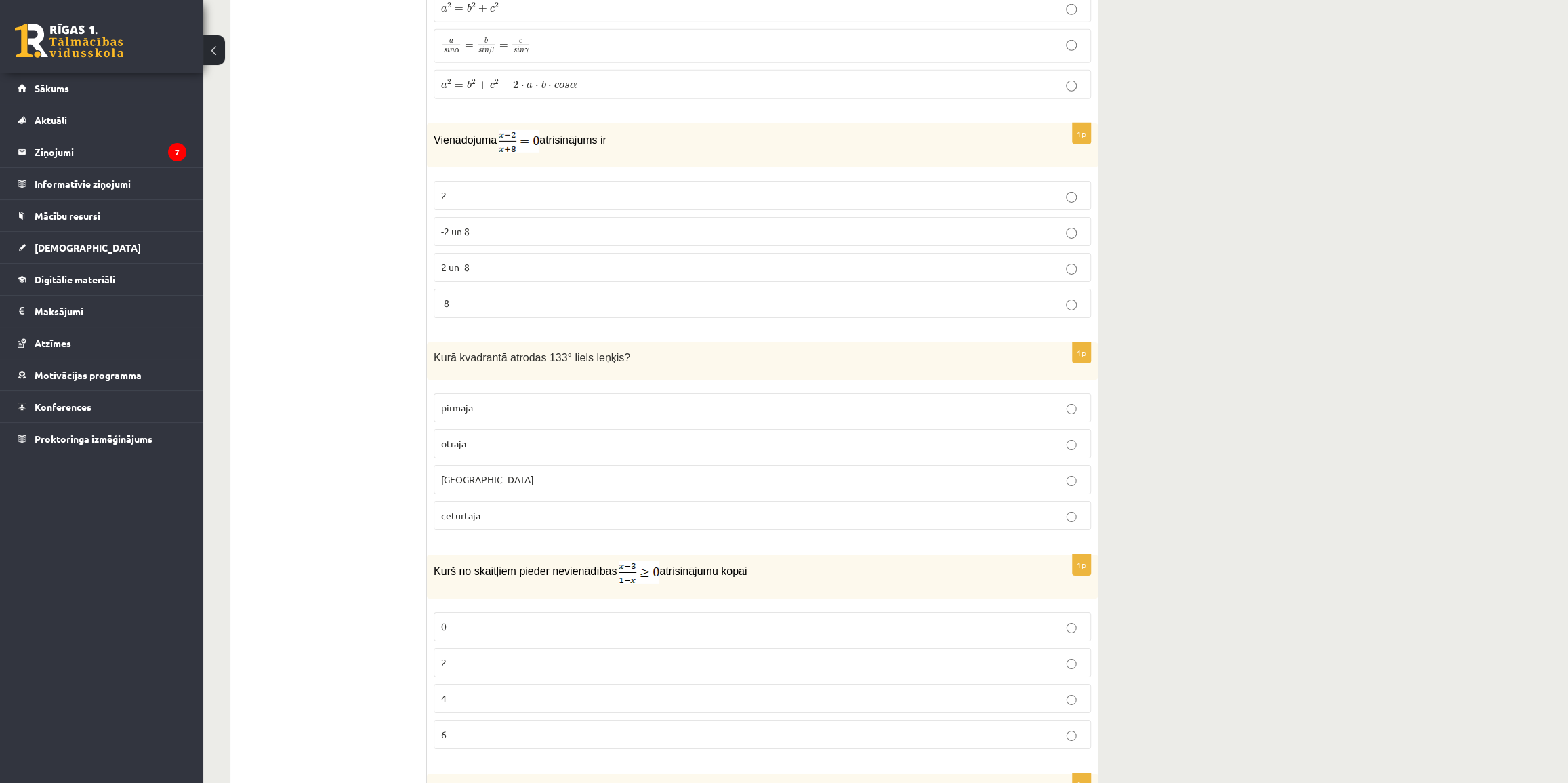
scroll to position [3621, 0]
click at [757, 174] on fieldset "2 -2 un 8 2 un -8 -8" at bounding box center [762, 248] width 657 height 148
click at [757, 188] on p "2" at bounding box center [763, 195] width 643 height 14
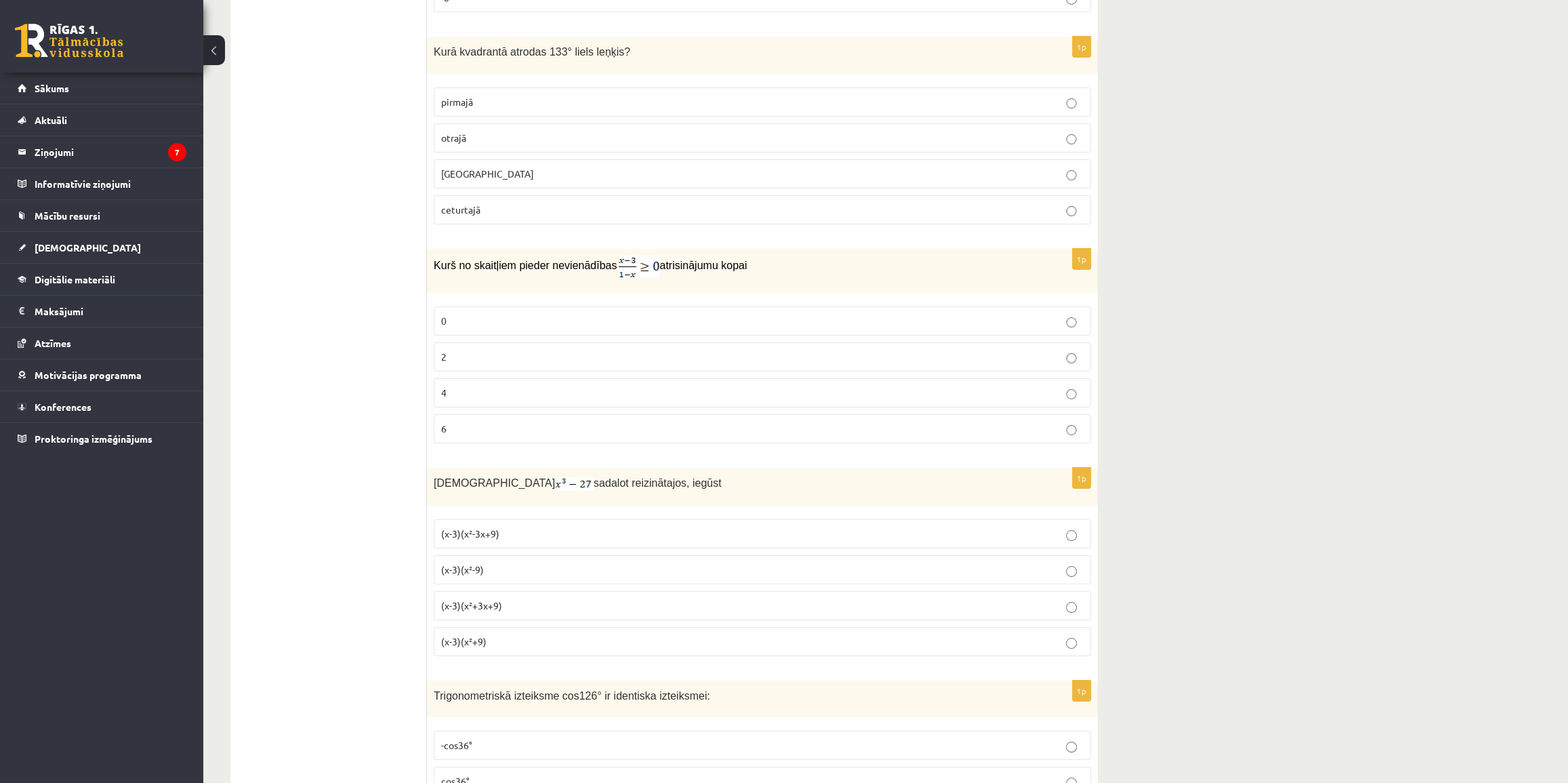
scroll to position [3929, 0]
click at [504, 128] on p "otrajā" at bounding box center [763, 135] width 643 height 14
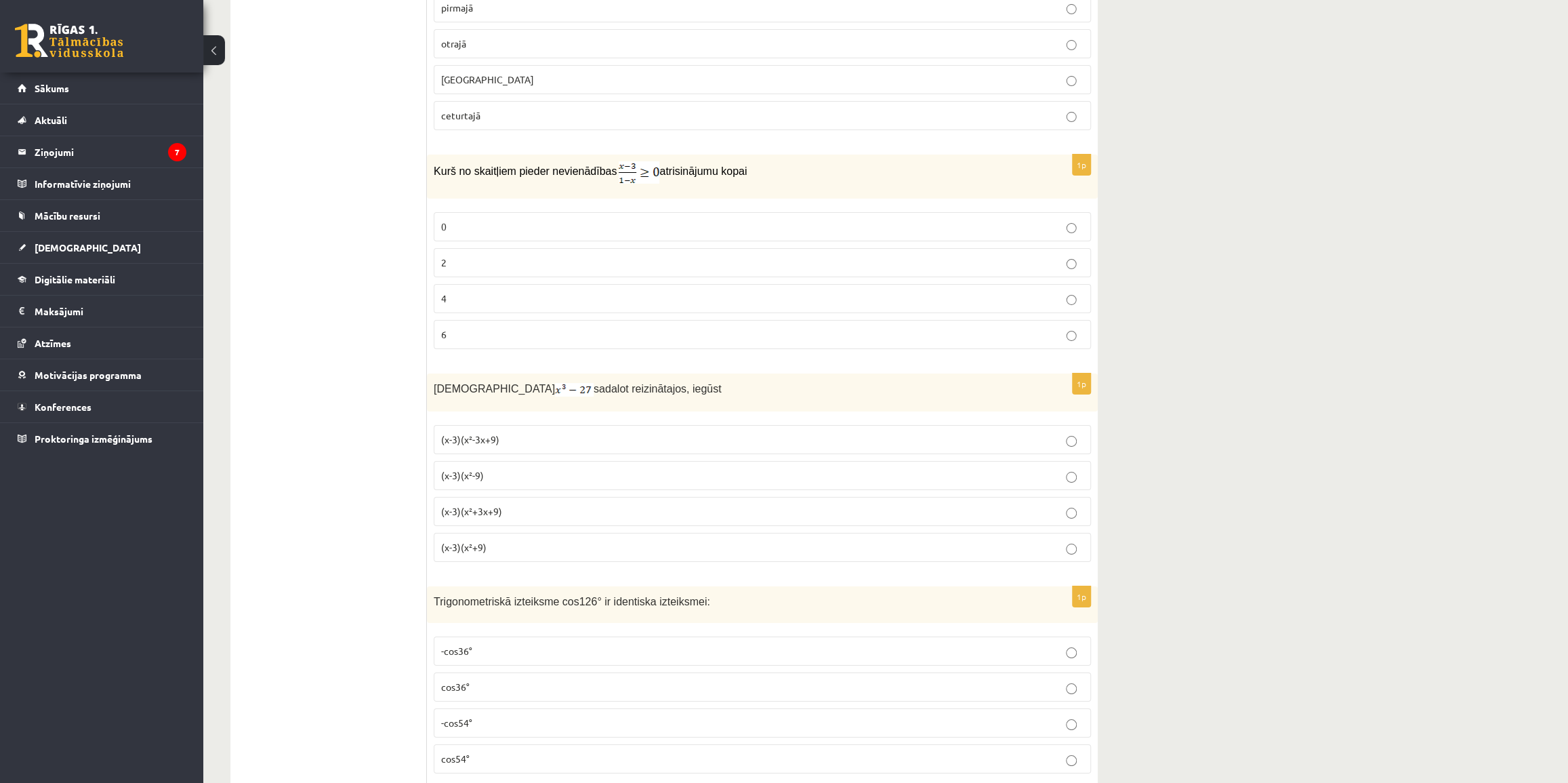
scroll to position [4053, 0]
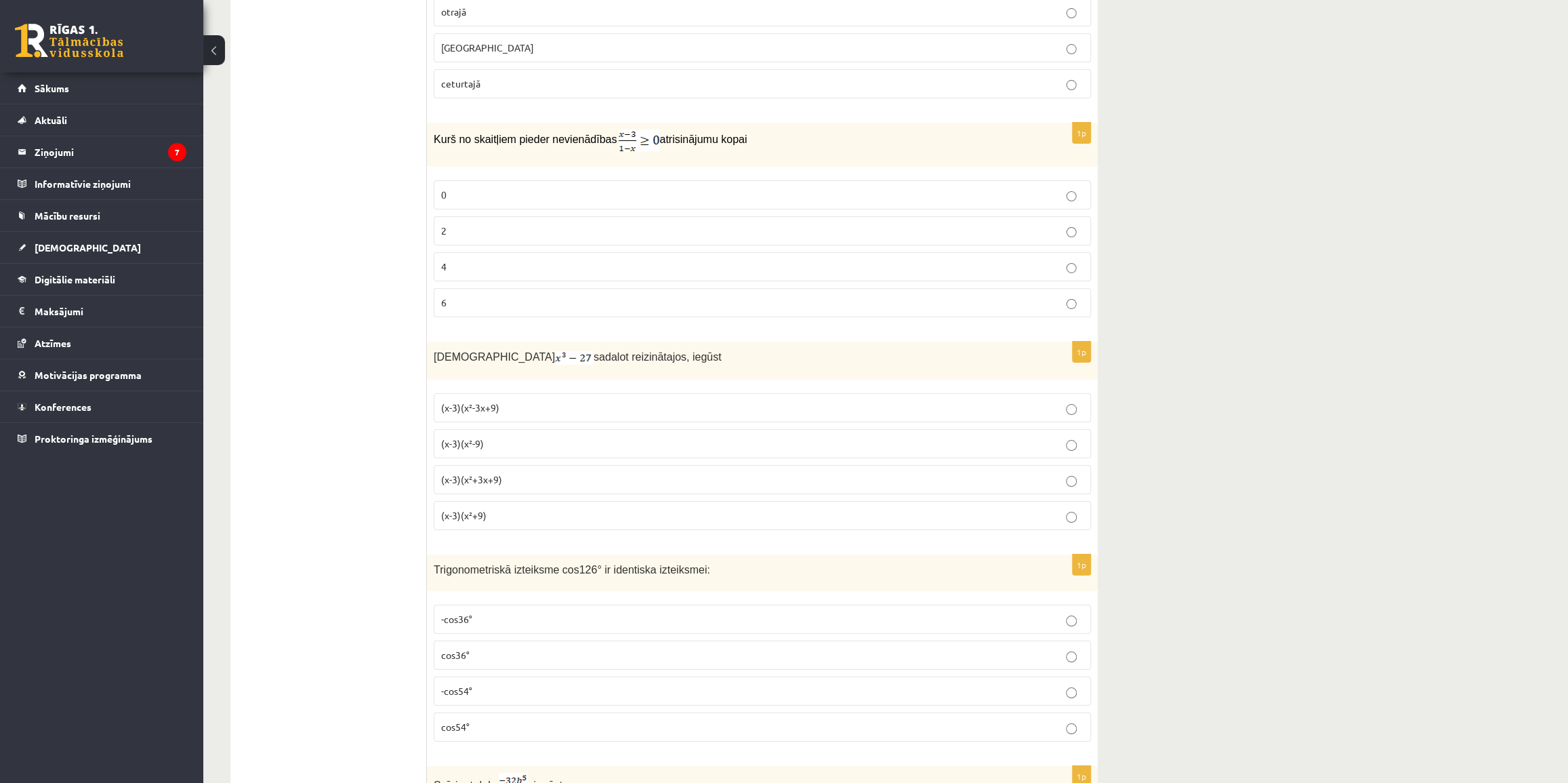
click at [767, 252] on label "4" at bounding box center [762, 266] width 657 height 29
click at [783, 274] on fieldset "0 2 4 6" at bounding box center [762, 247] width 657 height 148
click at [788, 296] on p "6" at bounding box center [763, 303] width 643 height 14
click at [950, 252] on label "4" at bounding box center [762, 266] width 657 height 29
click at [917, 401] on p "(x-3)(x²-3x+9)" at bounding box center [763, 408] width 643 height 14
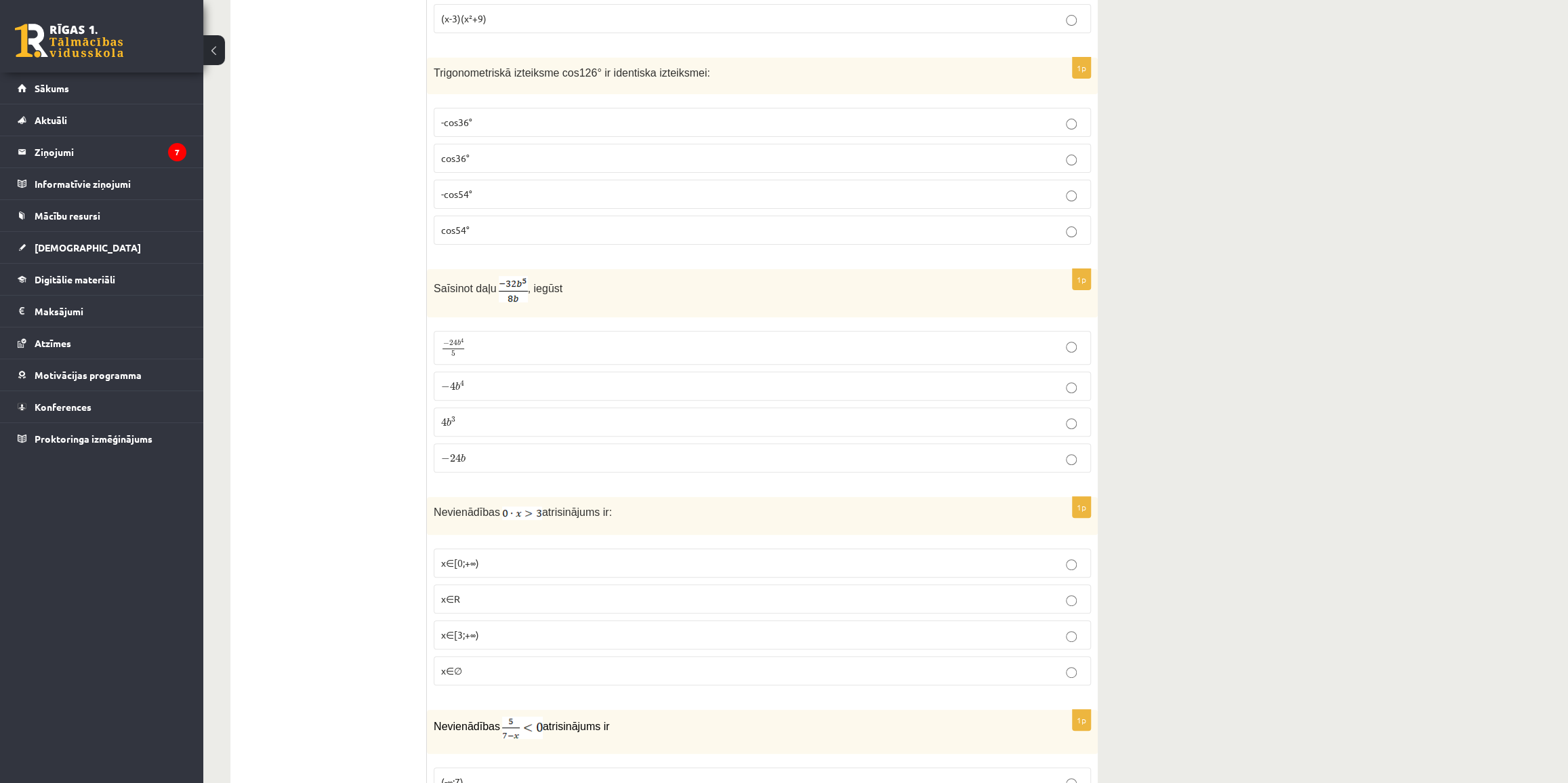
scroll to position [4546, 0]
click at [908, 191] on p "-cos54°" at bounding box center [763, 198] width 643 height 14
click at [841, 383] on p "− 4 b 4 − 4 b 4" at bounding box center [763, 390] width 643 height 14
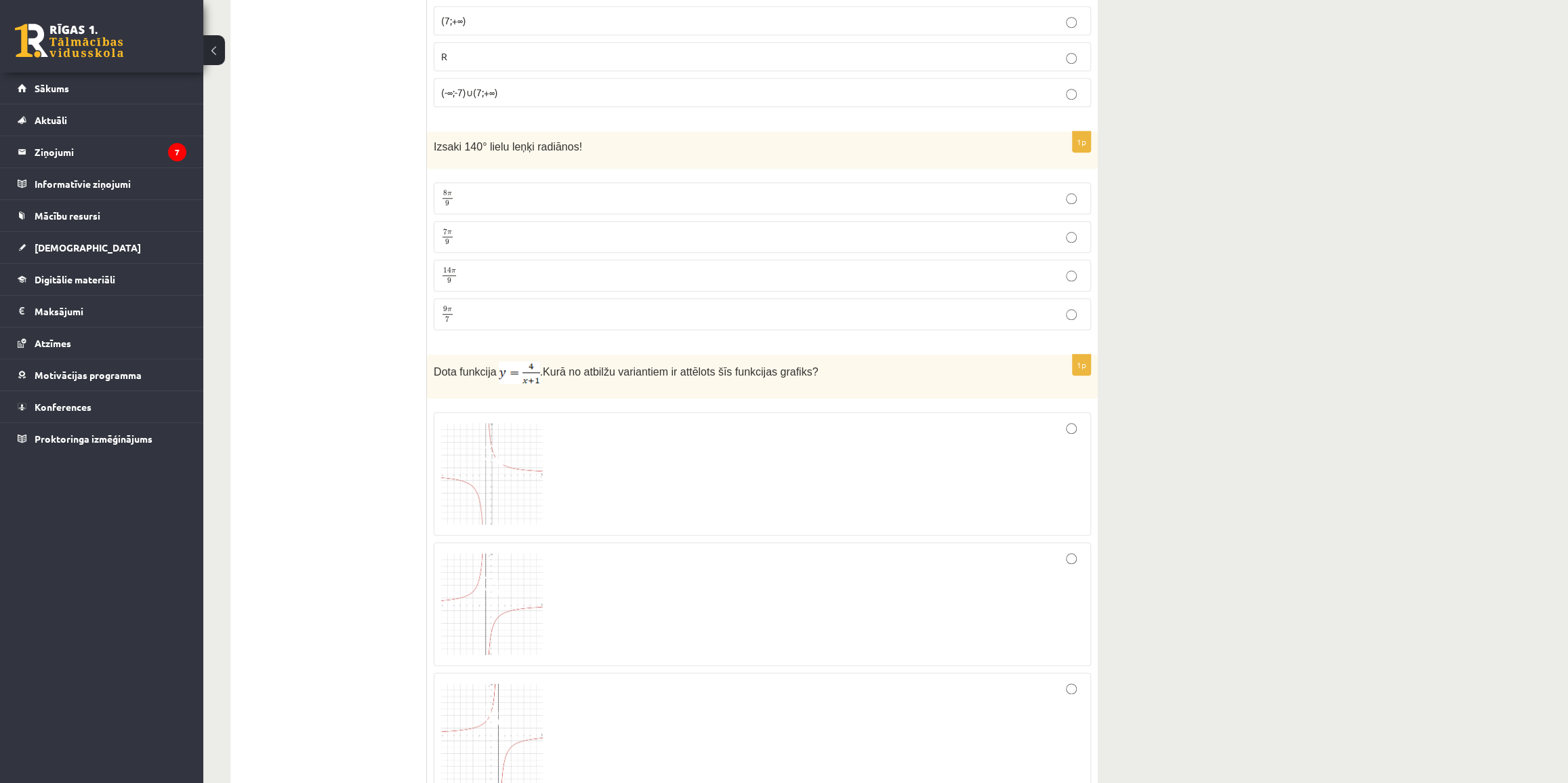
scroll to position [5039, 0]
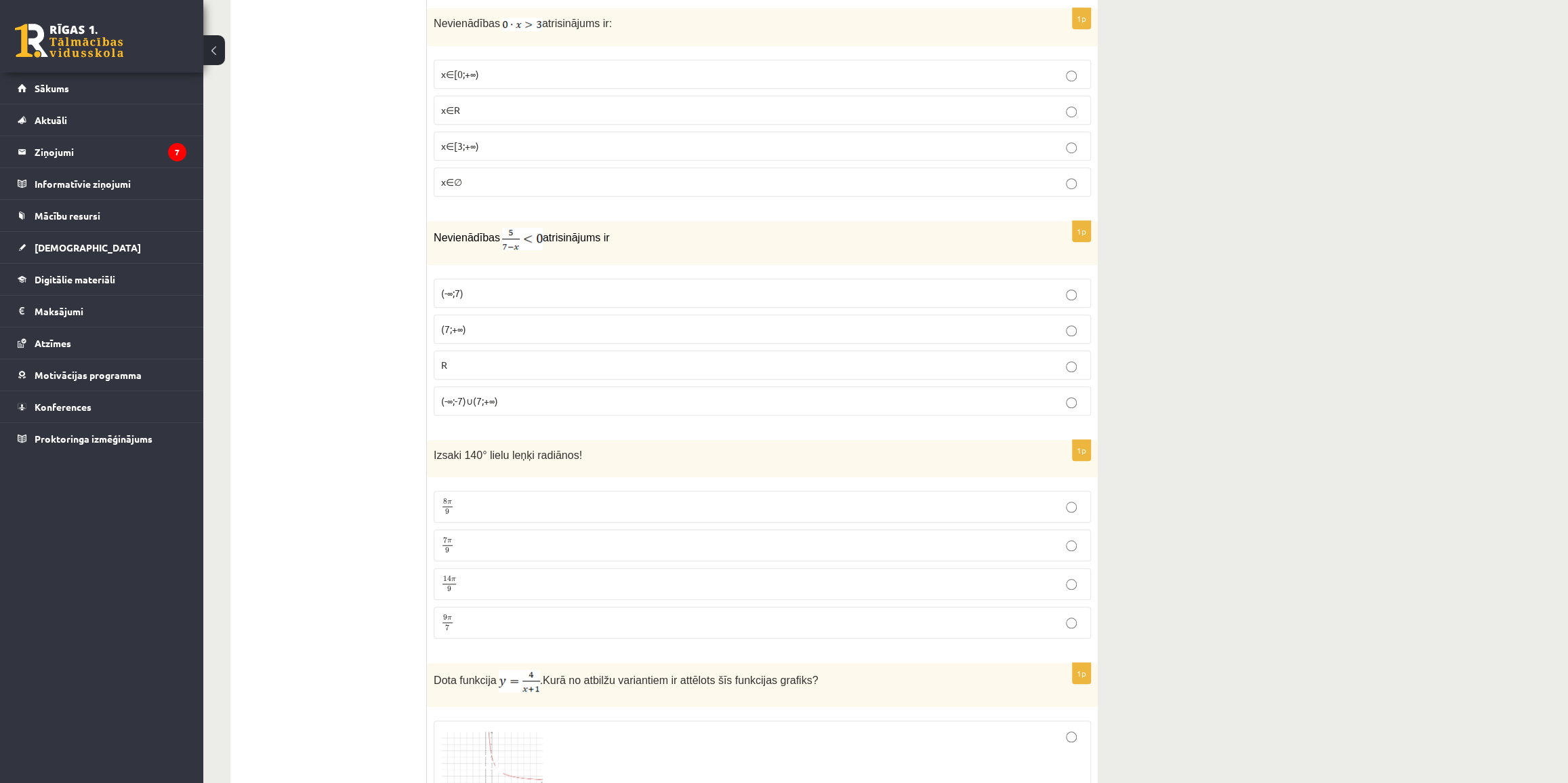
click at [875, 325] on label "(7;+∞)" at bounding box center [762, 328] width 657 height 29
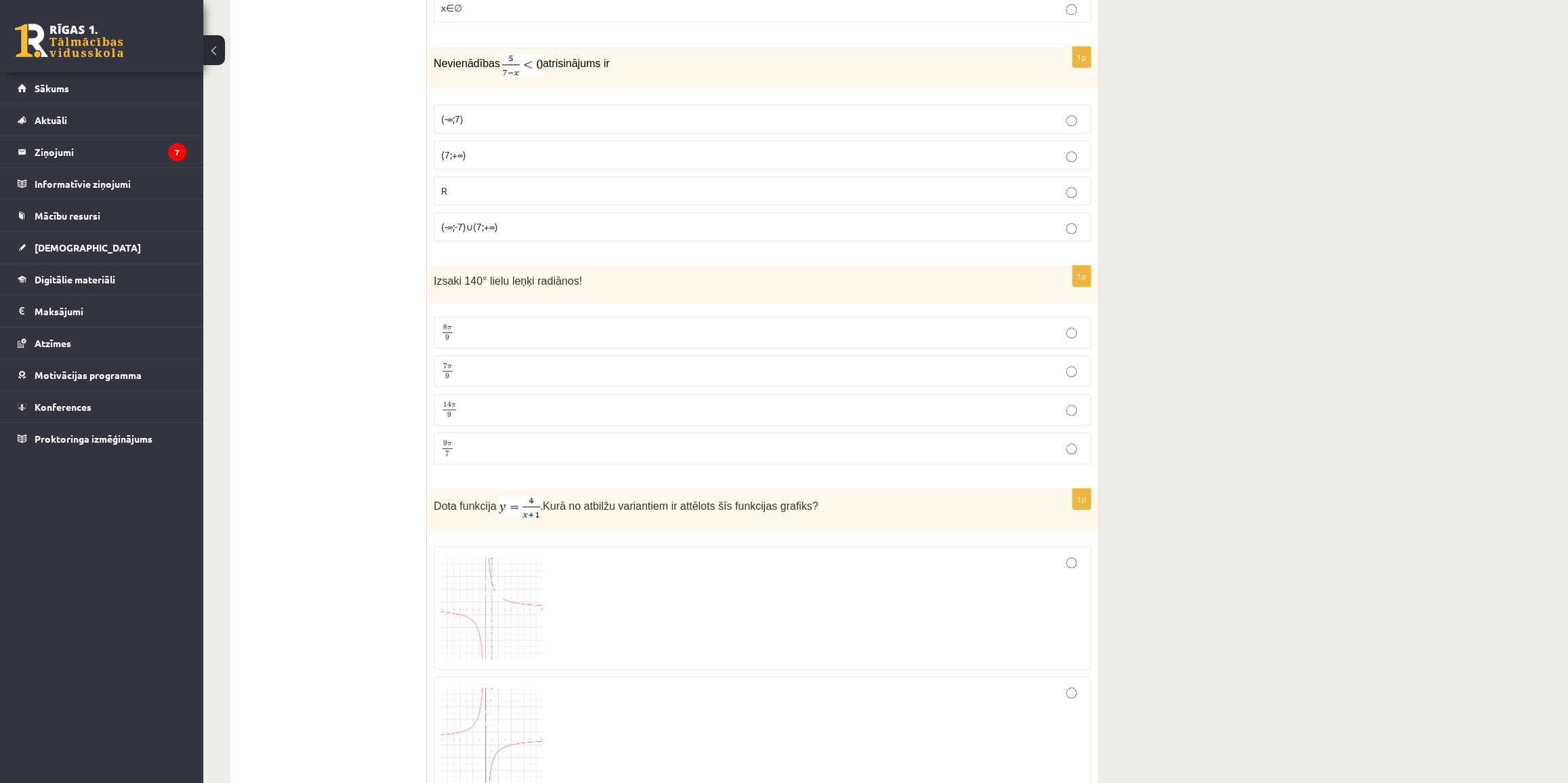
scroll to position [5285, 0]
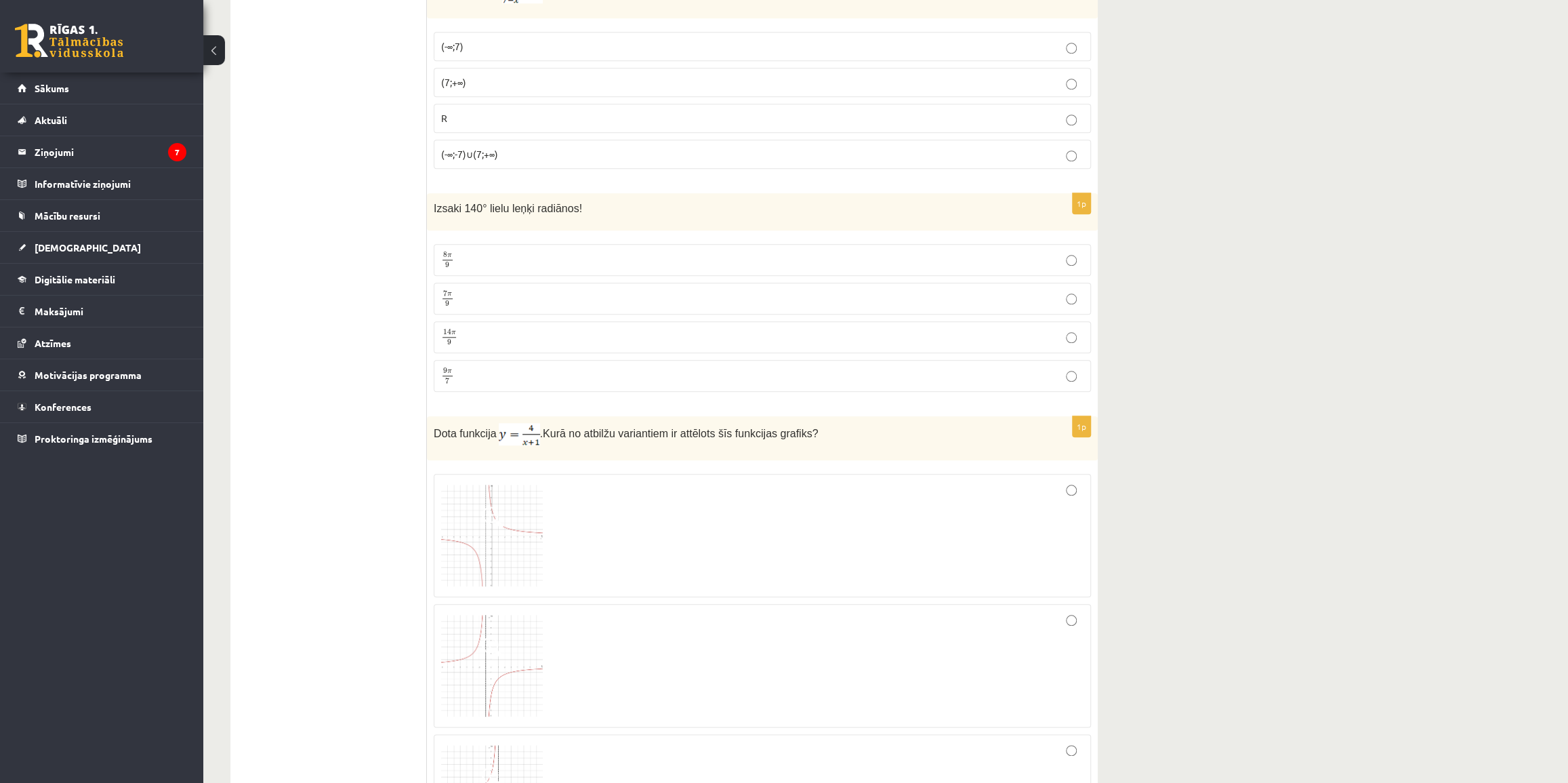
click at [605, 290] on p "7 π 9 7 π 9" at bounding box center [763, 298] width 643 height 17
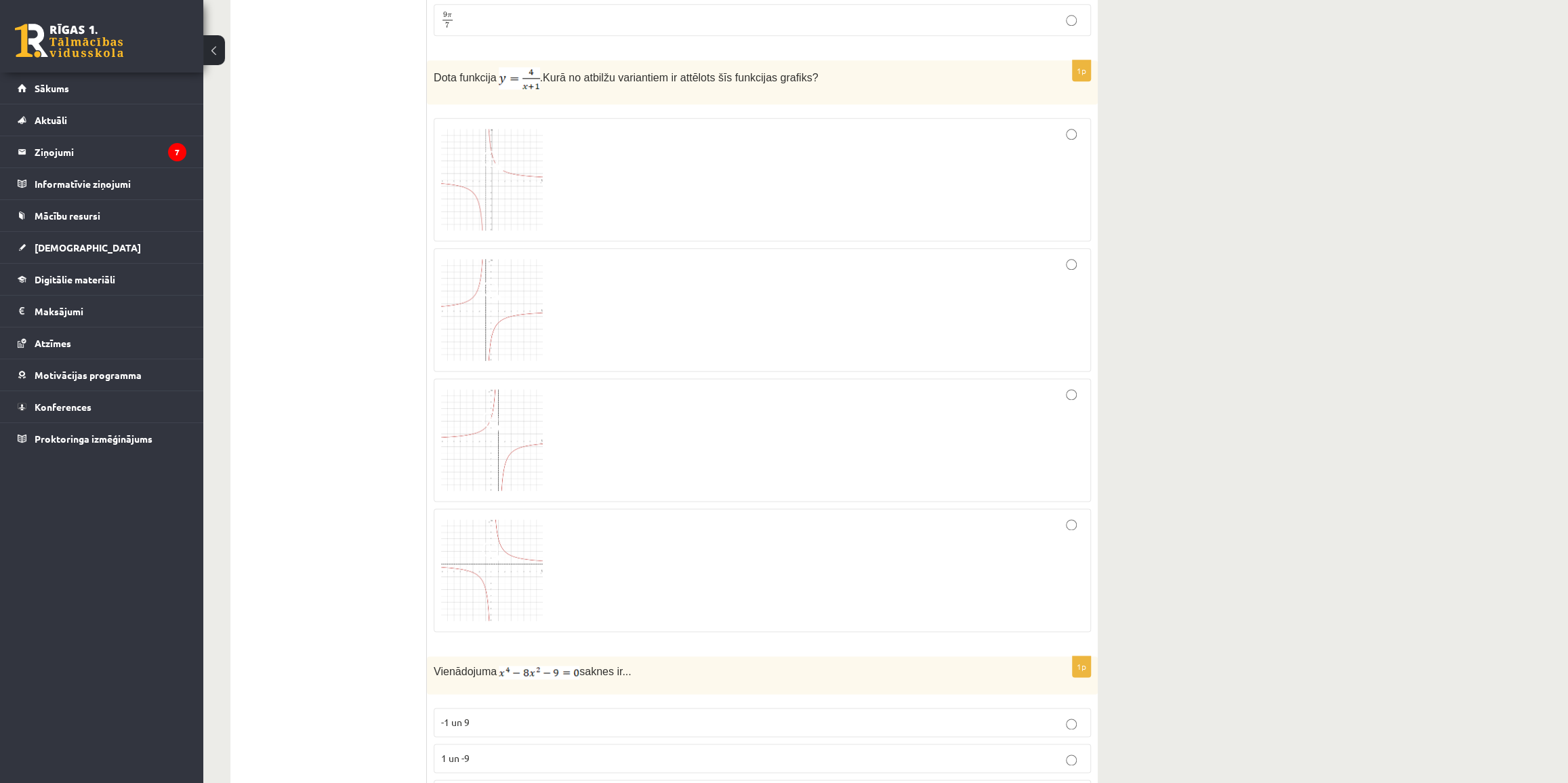
scroll to position [5654, 0]
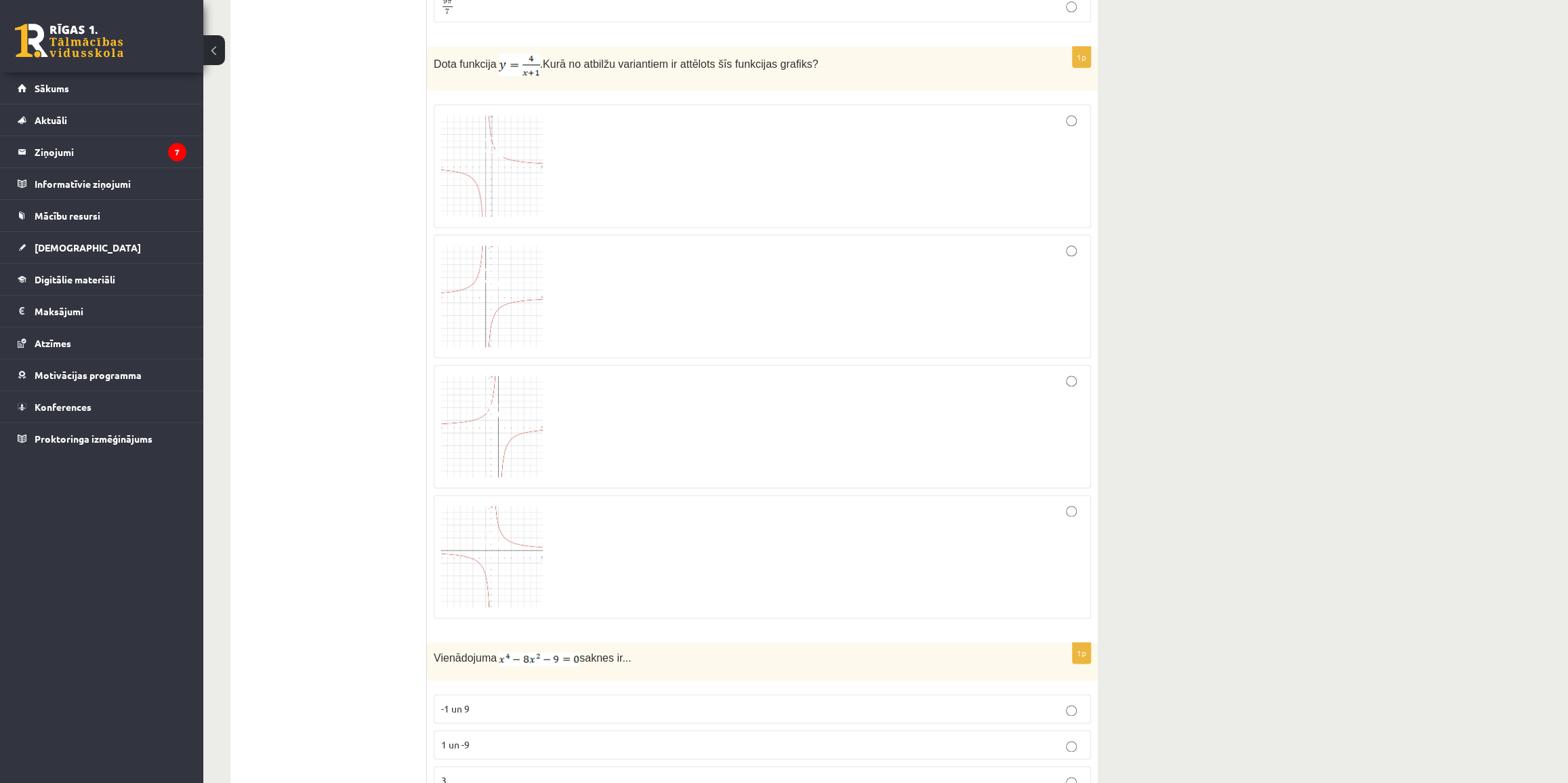
click at [836, 536] on div at bounding box center [763, 557] width 643 height 109
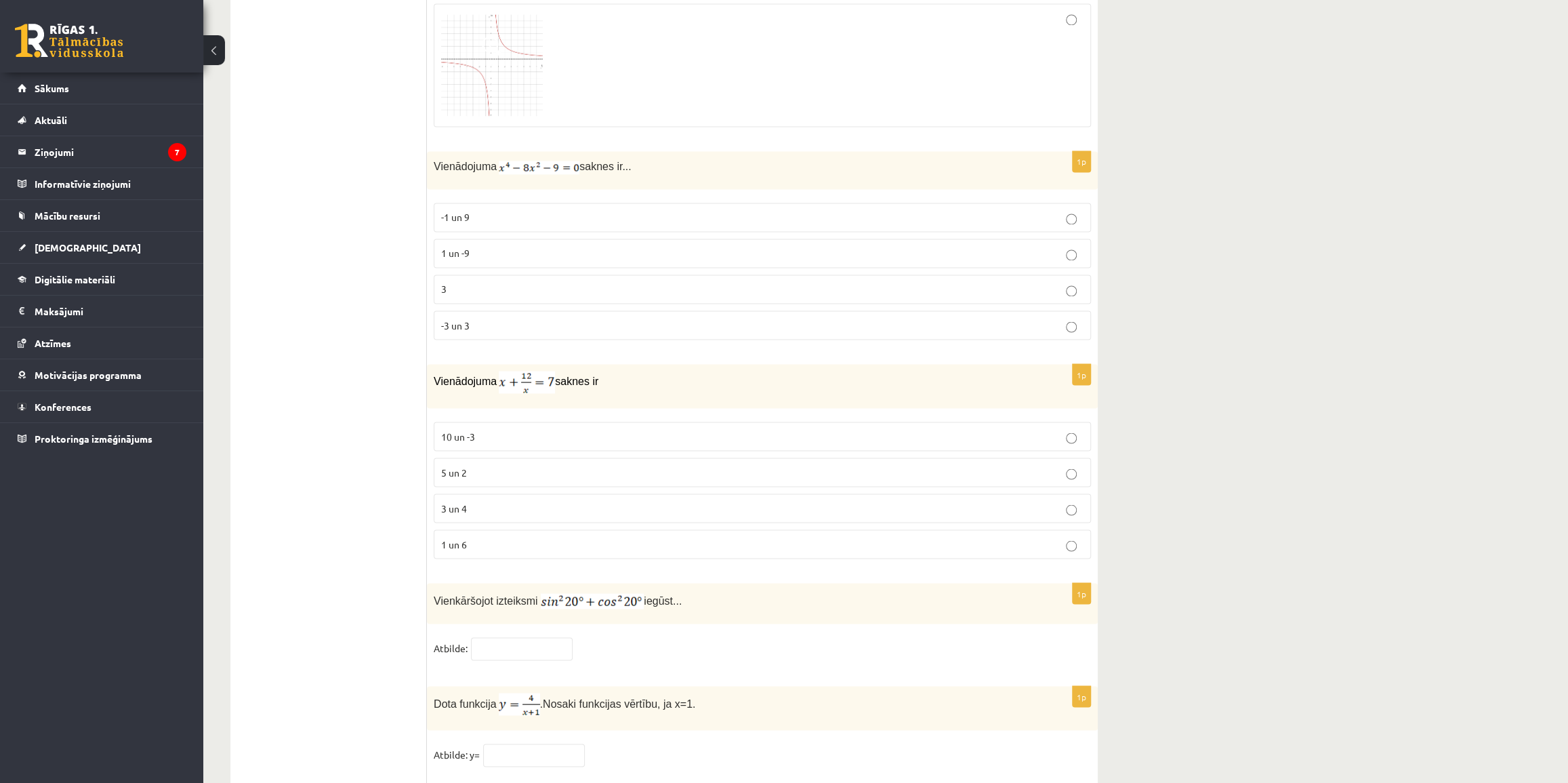
scroll to position [6148, 0]
click at [932, 316] on p "-3 un 3" at bounding box center [763, 323] width 643 height 14
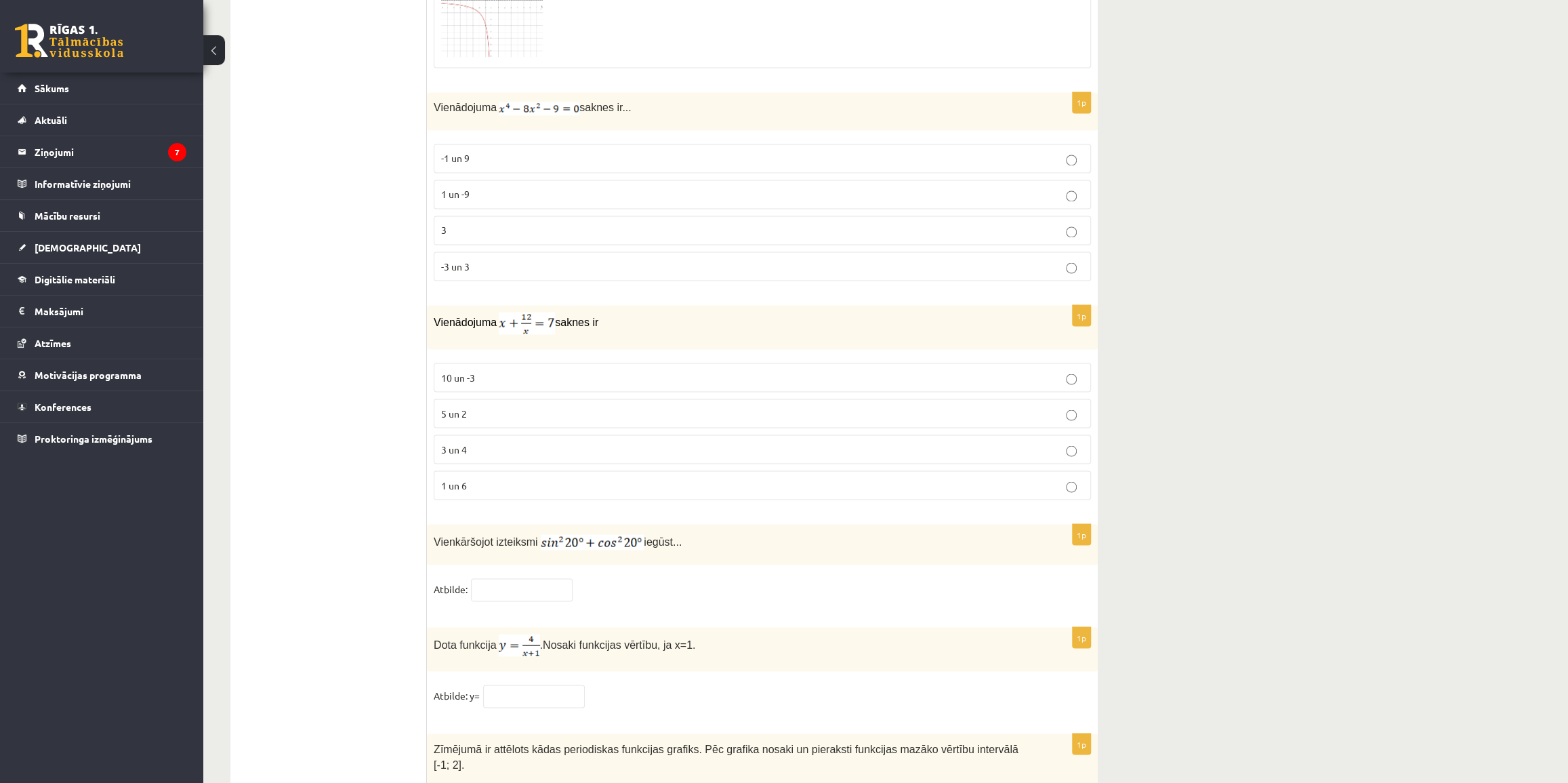
scroll to position [6210, 0]
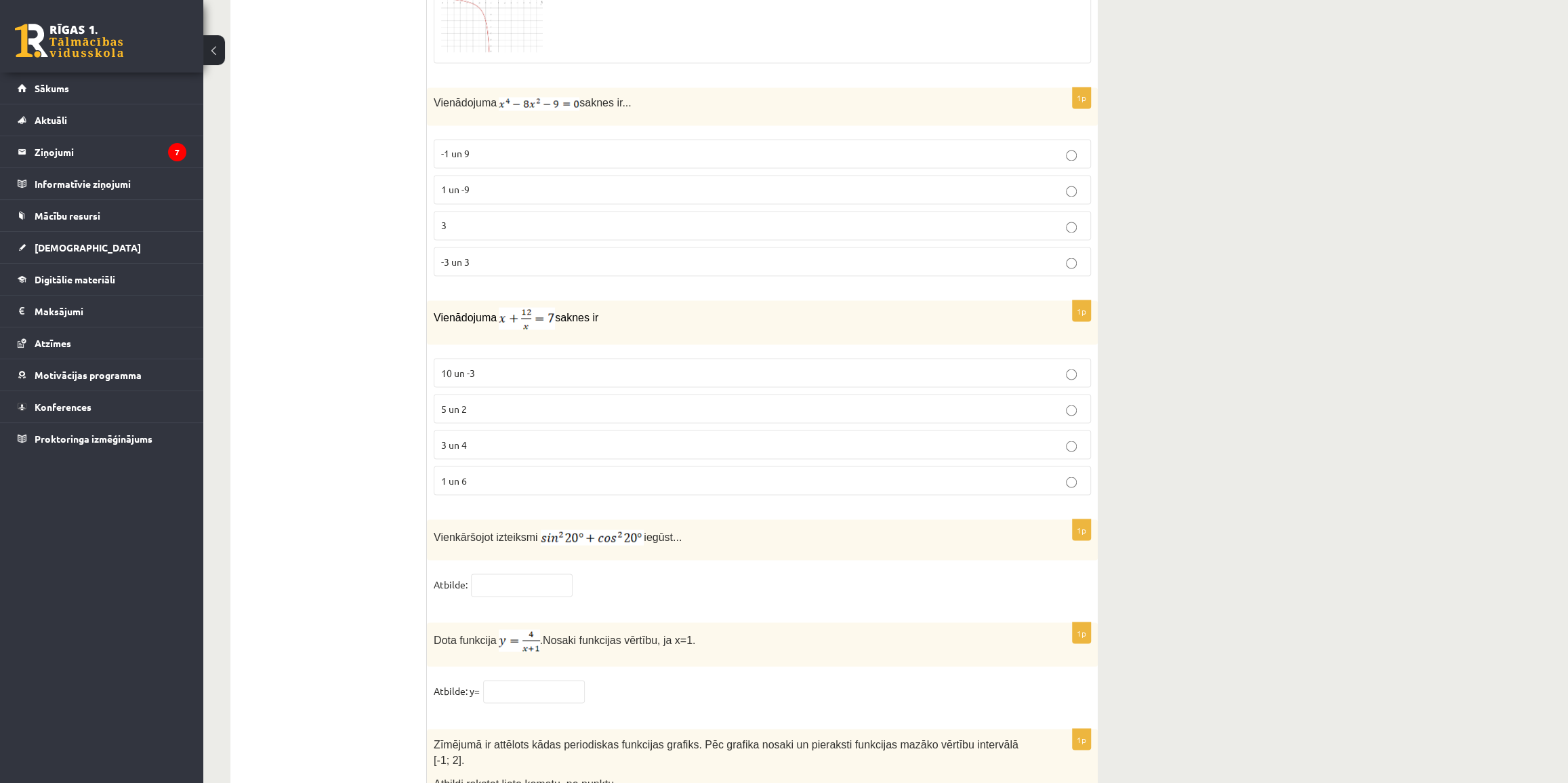
click at [953, 437] on p "3 un 4" at bounding box center [763, 444] width 643 height 14
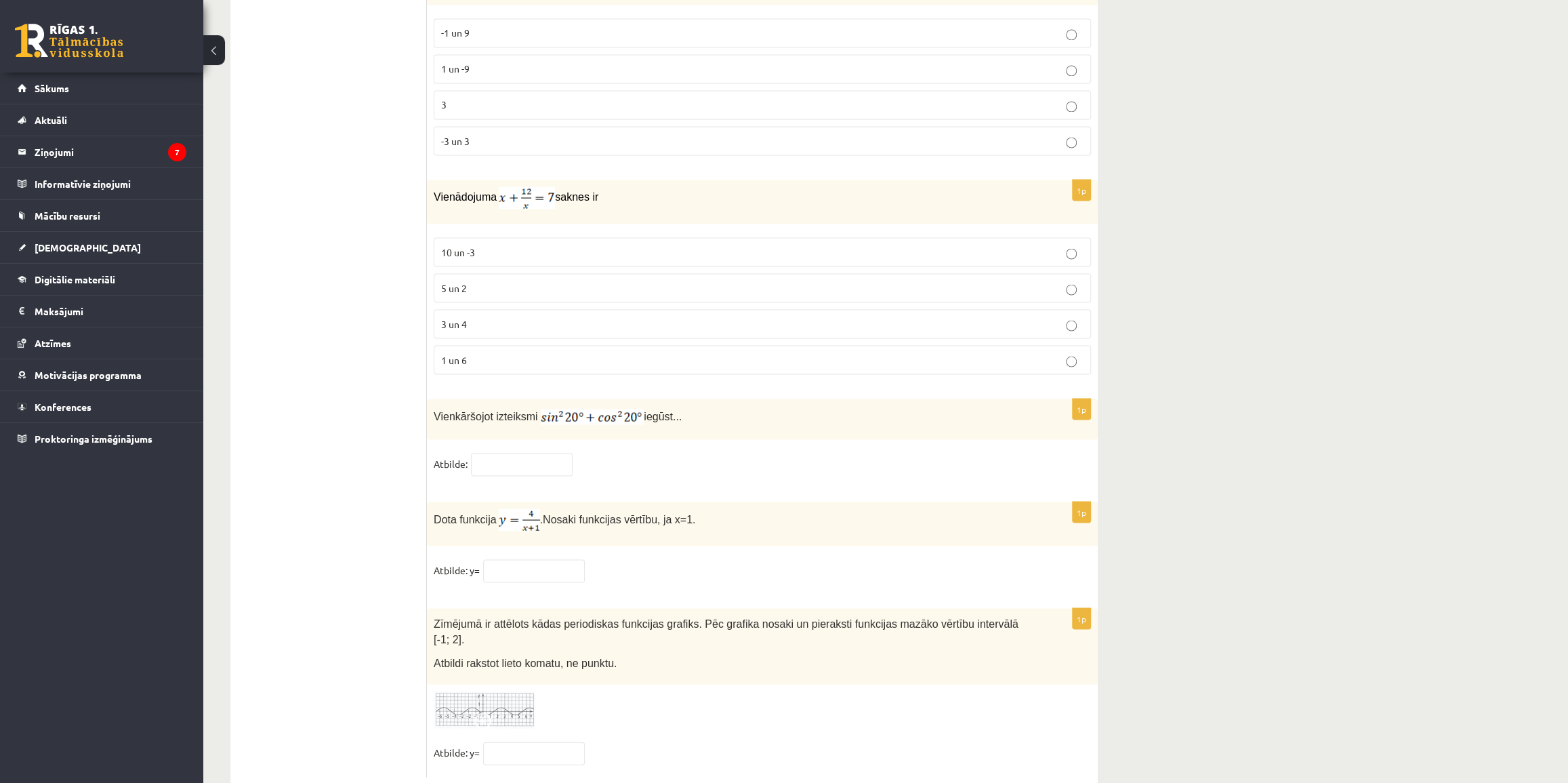
scroll to position [6332, 0]
click at [542, 451] on input "text" at bounding box center [522, 462] width 102 height 23
type input "*"
click at [557, 561] on input "text" at bounding box center [534, 568] width 102 height 23
type input "*"
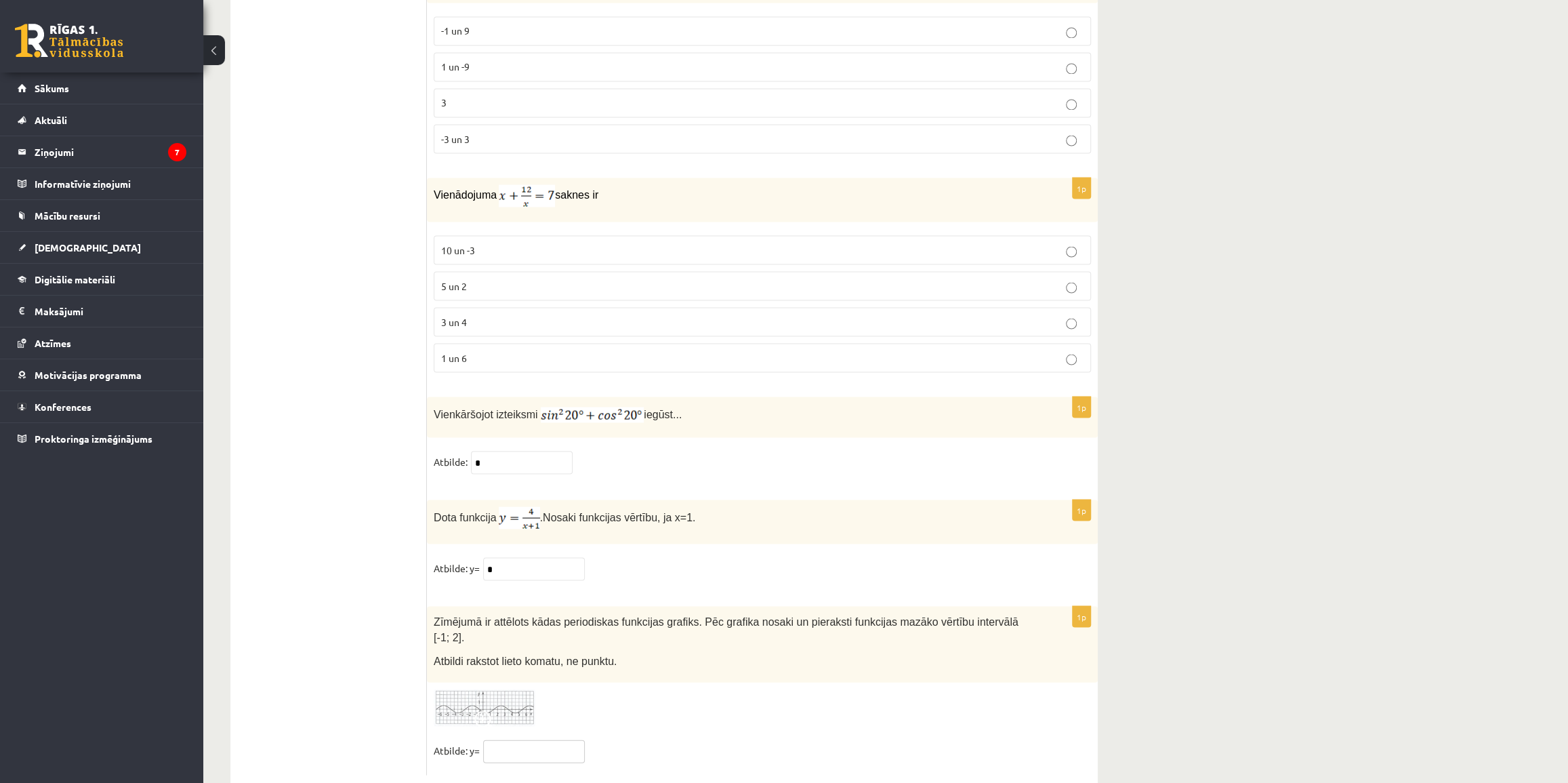
click at [549, 740] on input "text" at bounding box center [534, 751] width 102 height 23
type input "**"
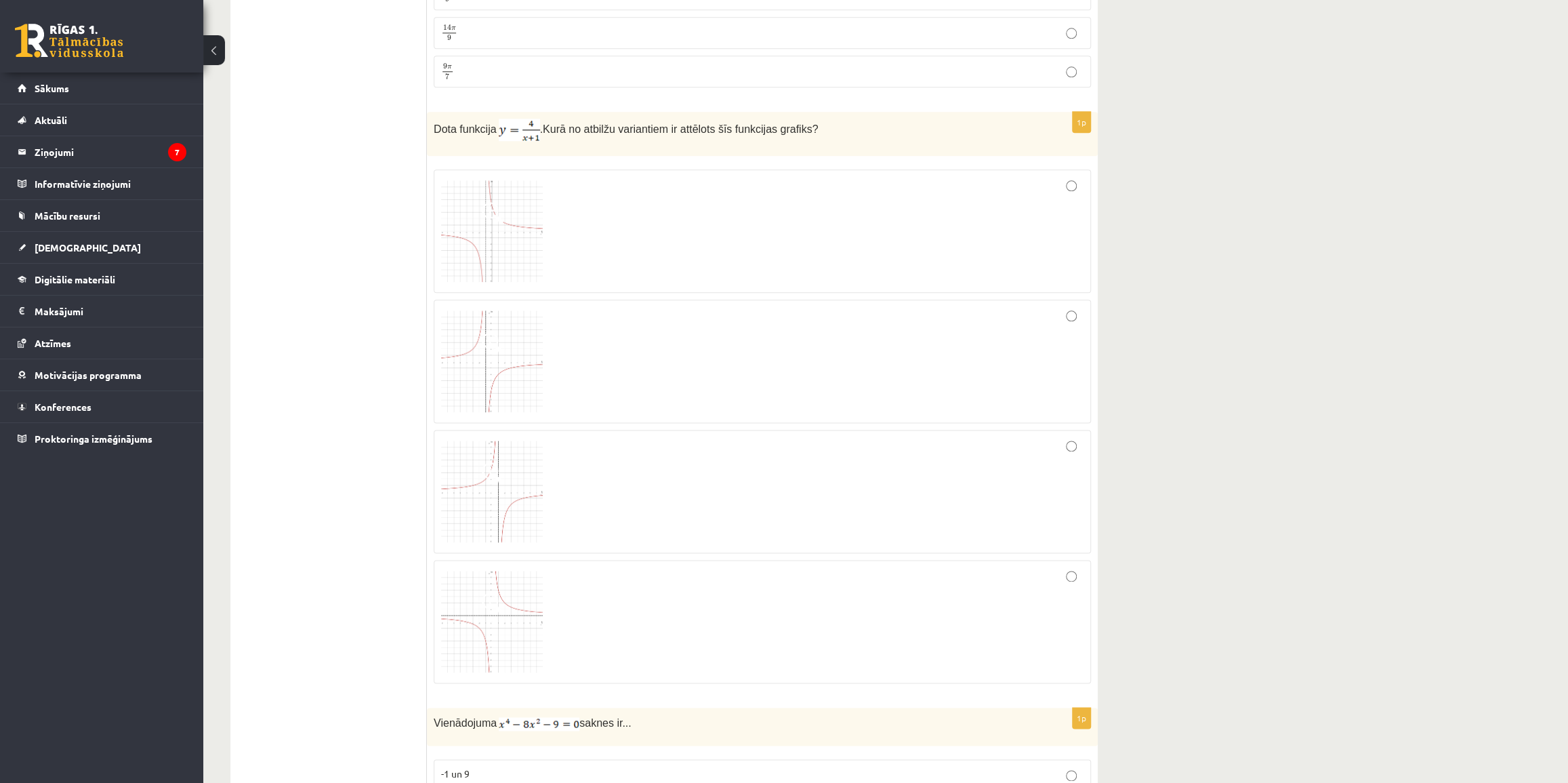
scroll to position [5654, 0]
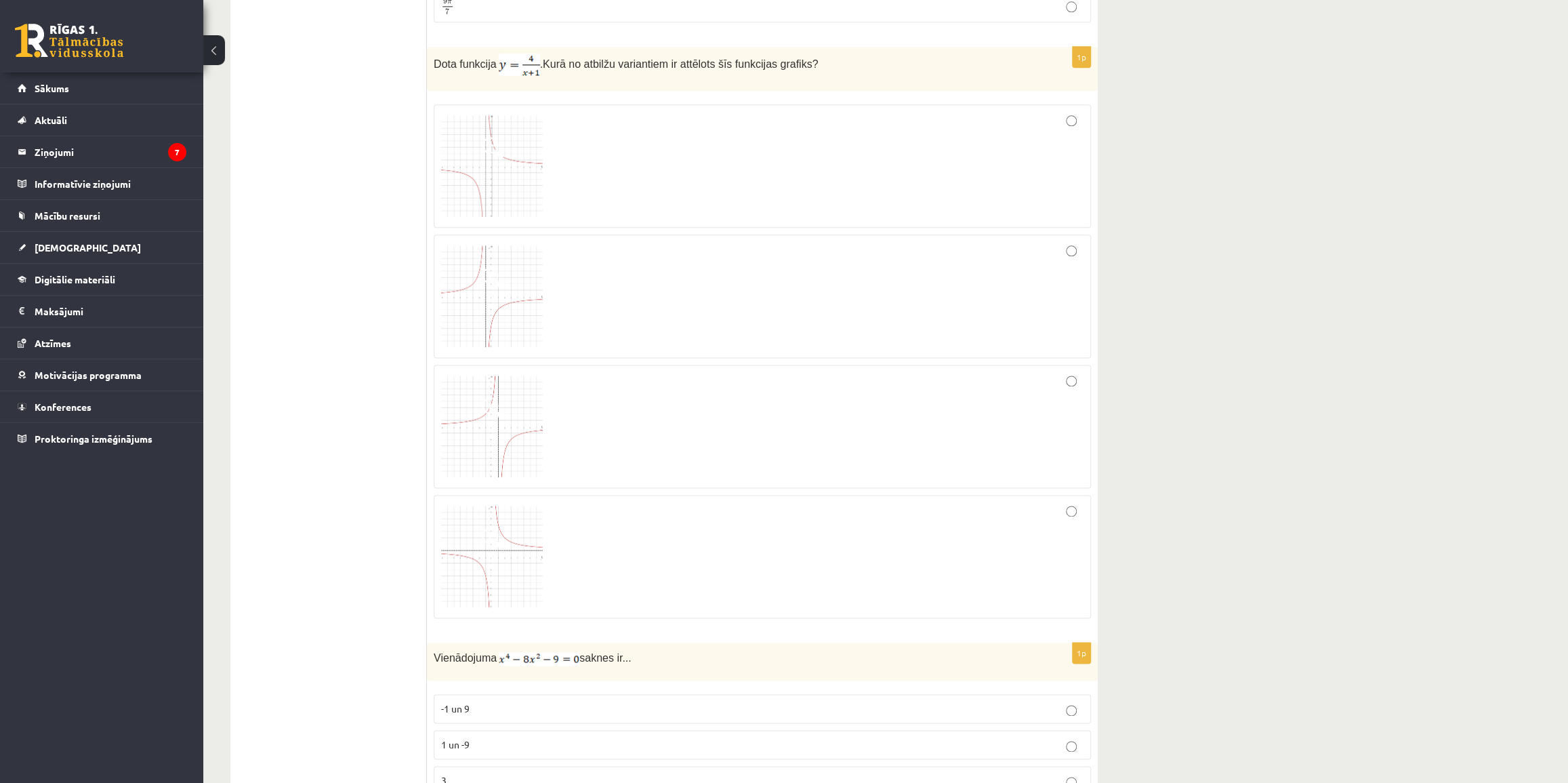
click at [971, 136] on div at bounding box center [763, 166] width 643 height 109
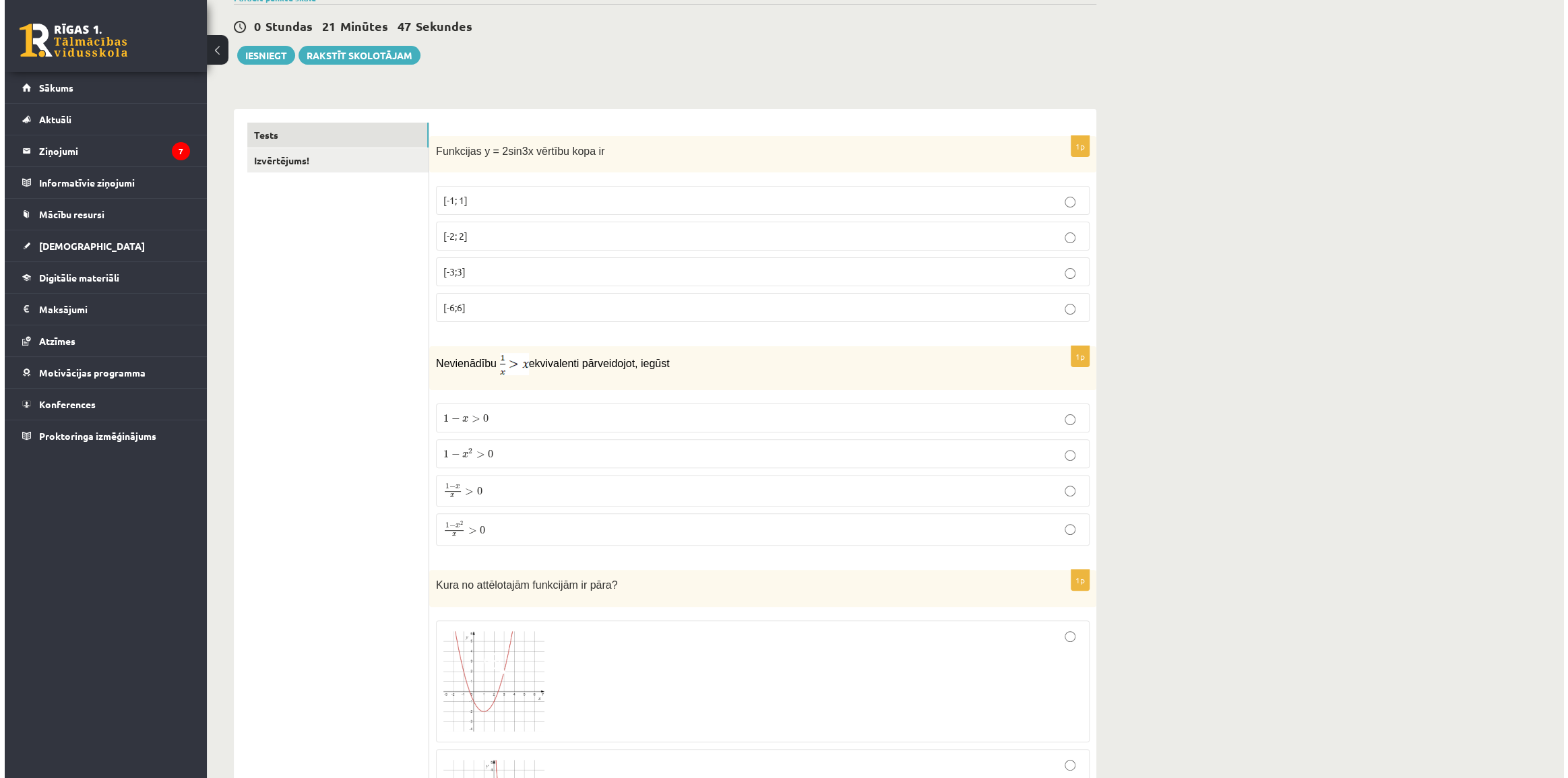
scroll to position [0, 0]
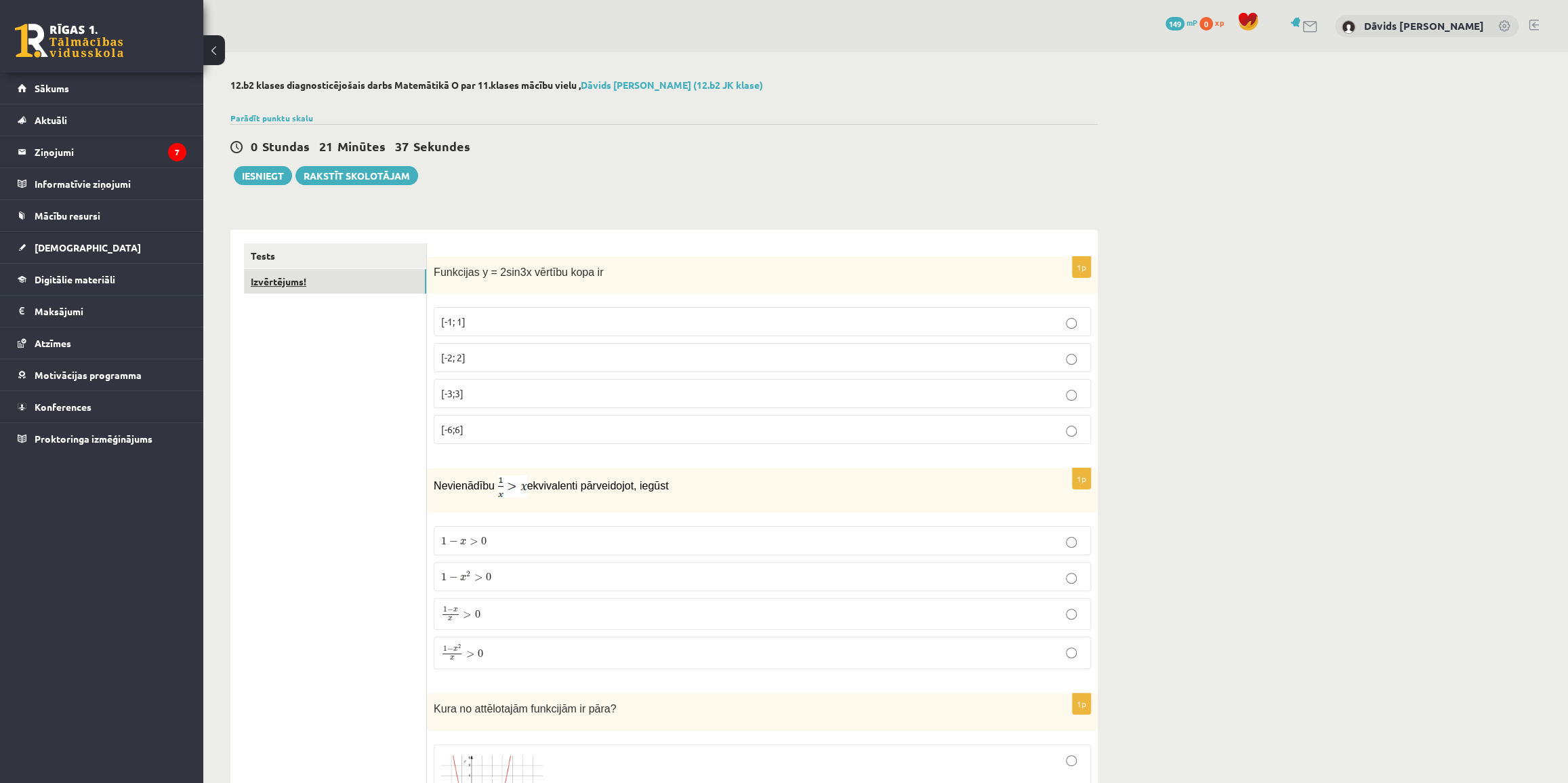
click at [383, 281] on link "Izvērtējums!" at bounding box center [335, 281] width 182 height 25
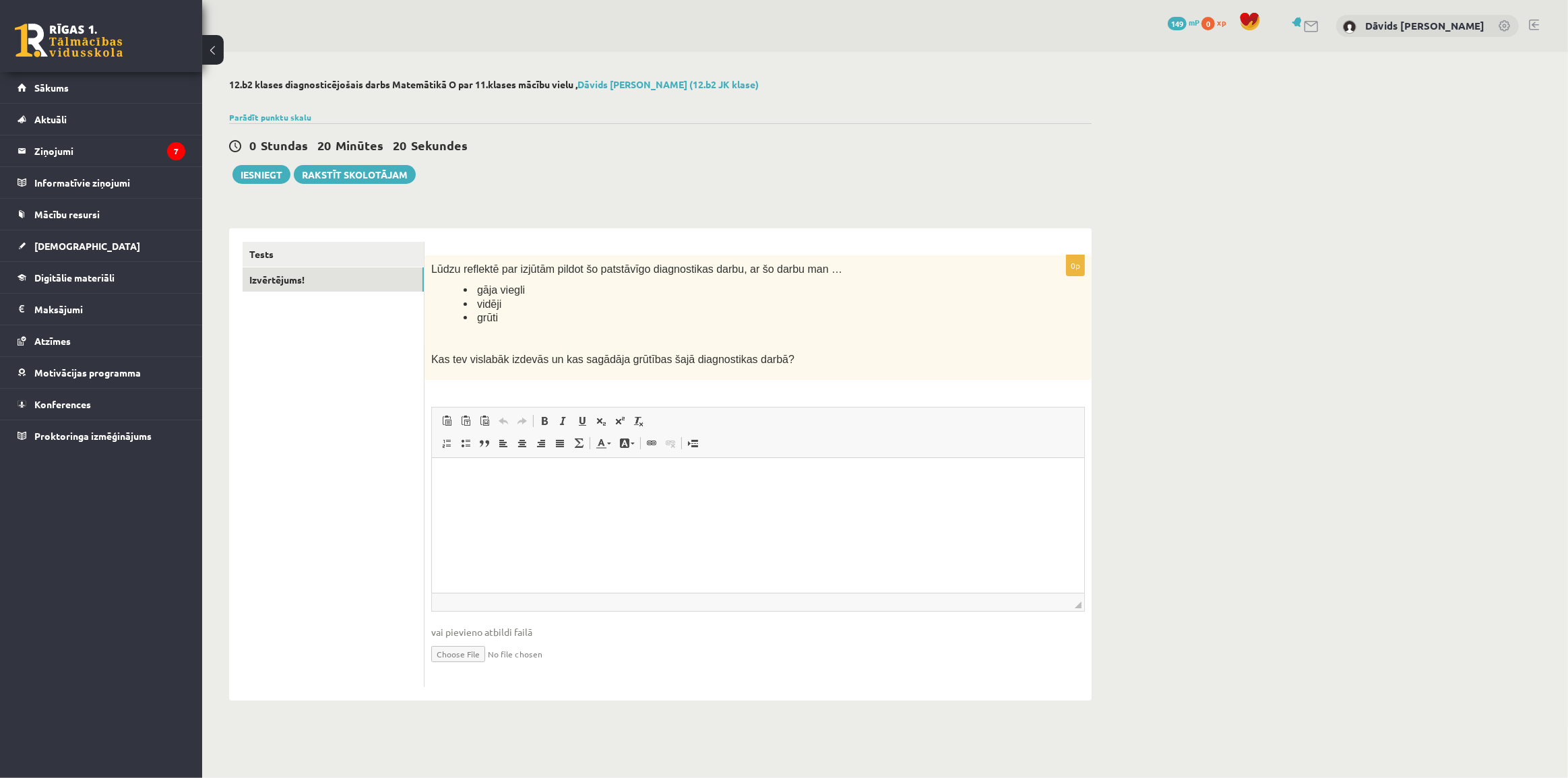
click at [885, 499] on html at bounding box center [757, 478] width 652 height 41
click at [270, 178] on button "Iesniegt" at bounding box center [261, 175] width 58 height 19
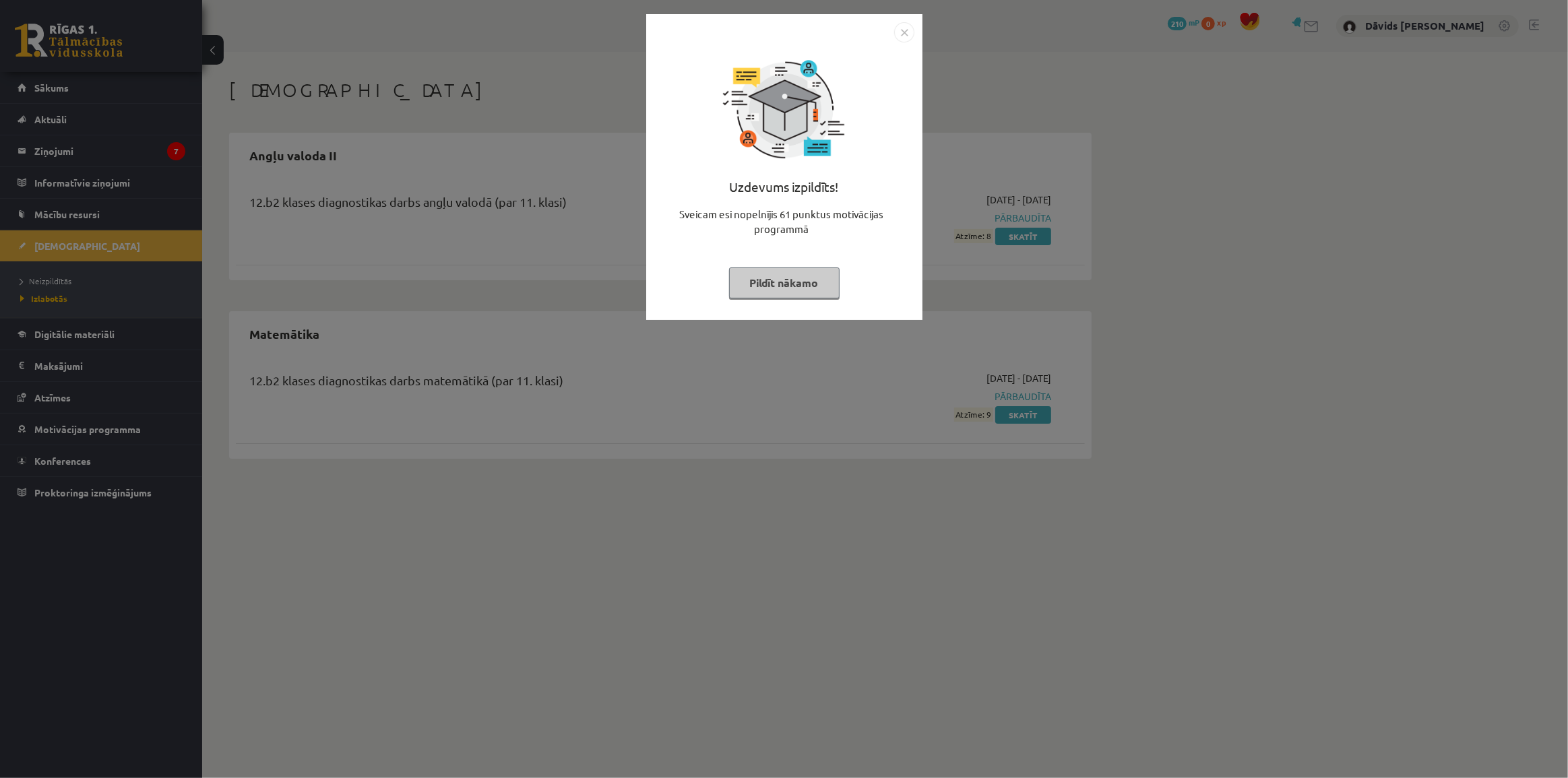
click at [903, 37] on img "Close" at bounding box center [904, 32] width 20 height 20
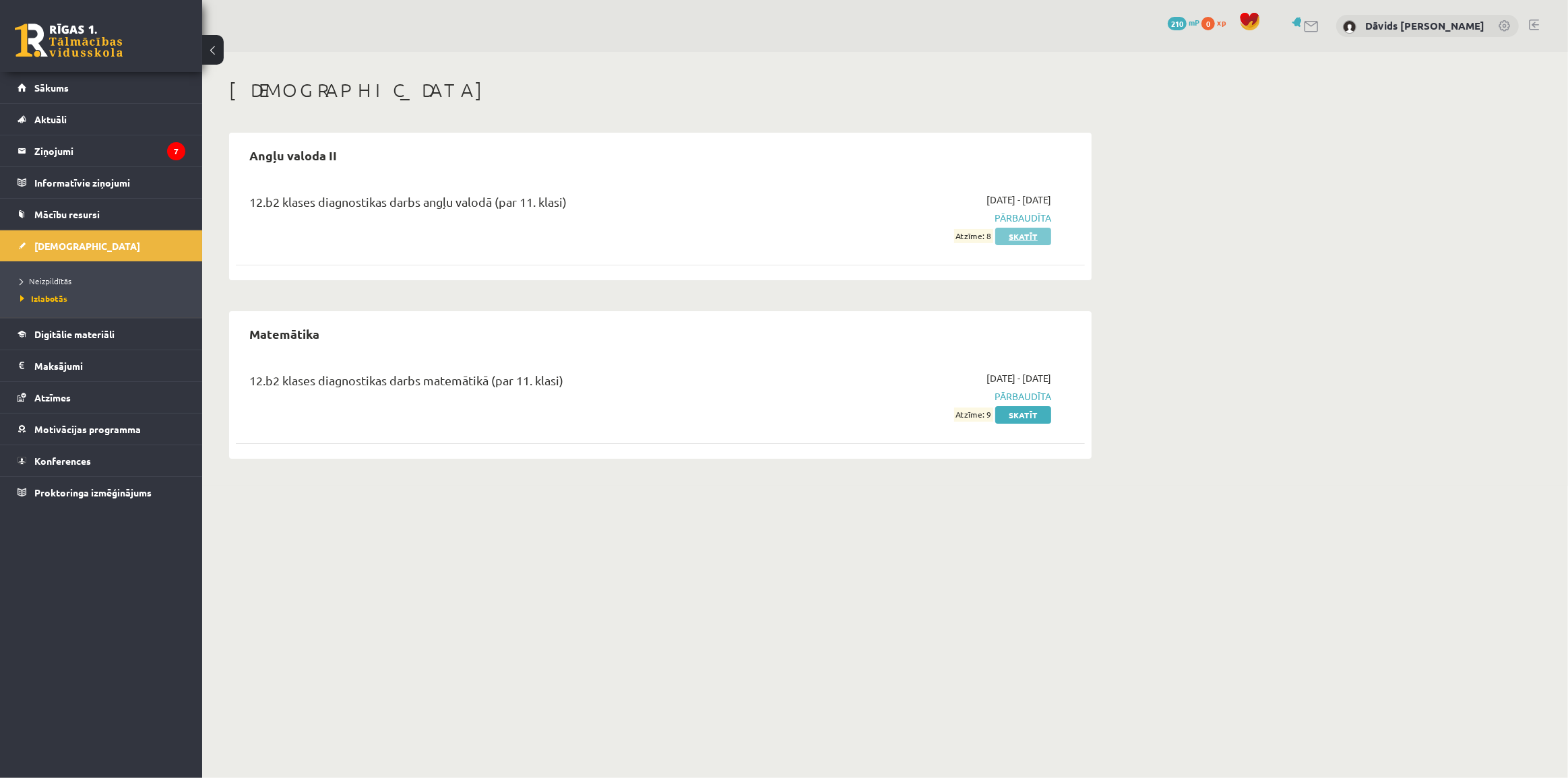
click at [1019, 237] on link "Skatīt" at bounding box center [1023, 237] width 56 height 17
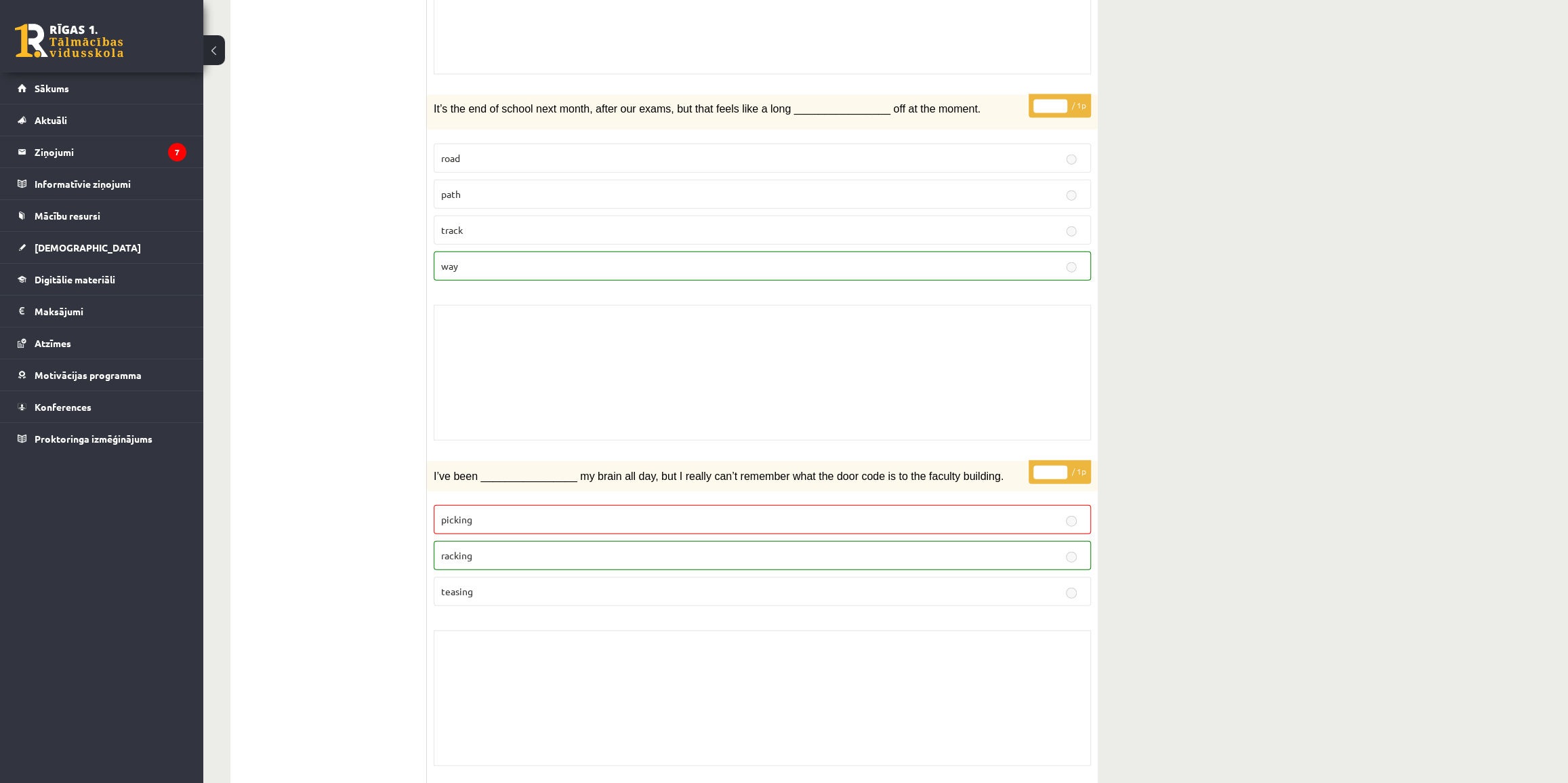
scroll to position [2280, 0]
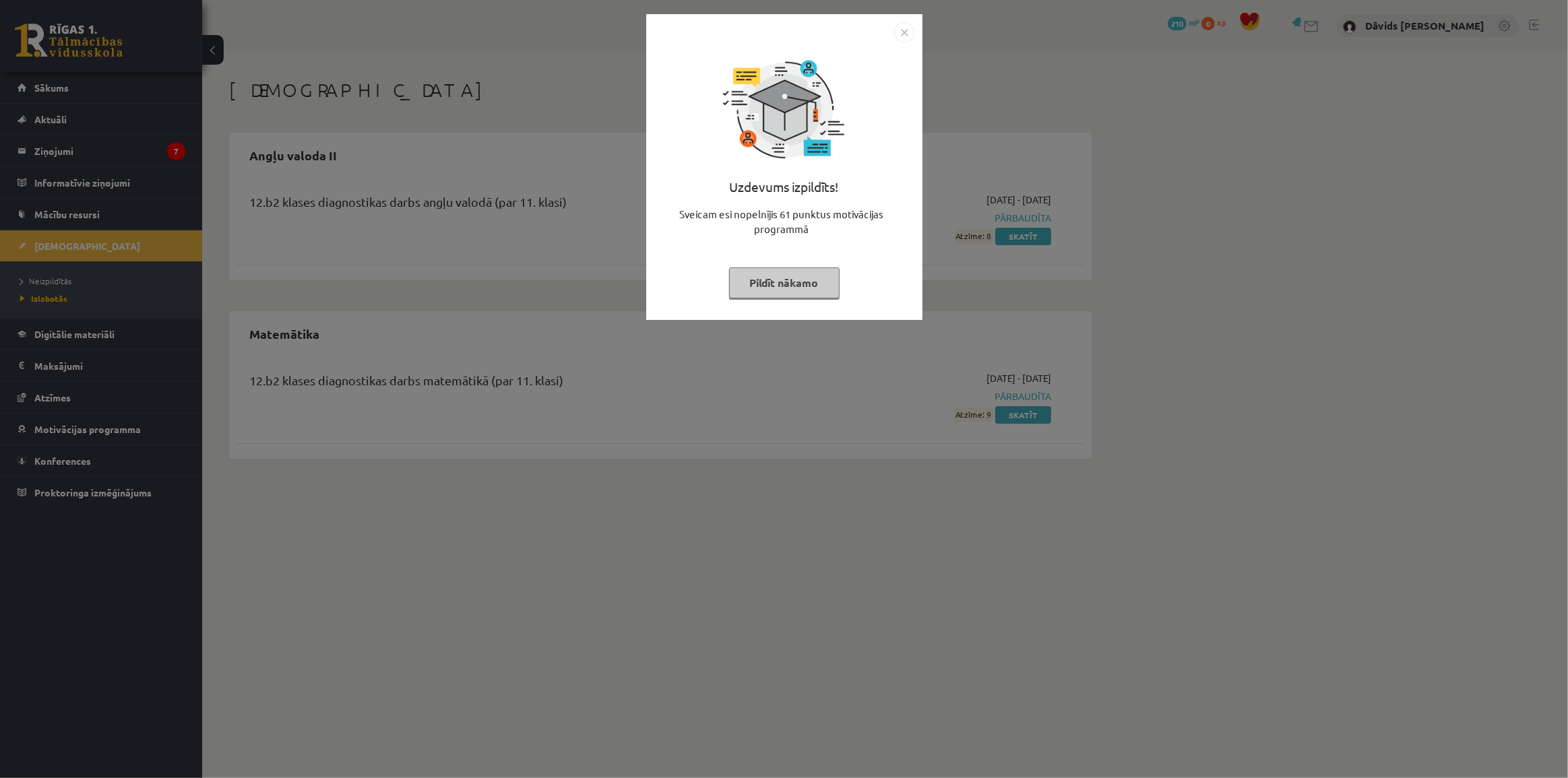
click at [899, 30] on img "Close" at bounding box center [904, 32] width 20 height 20
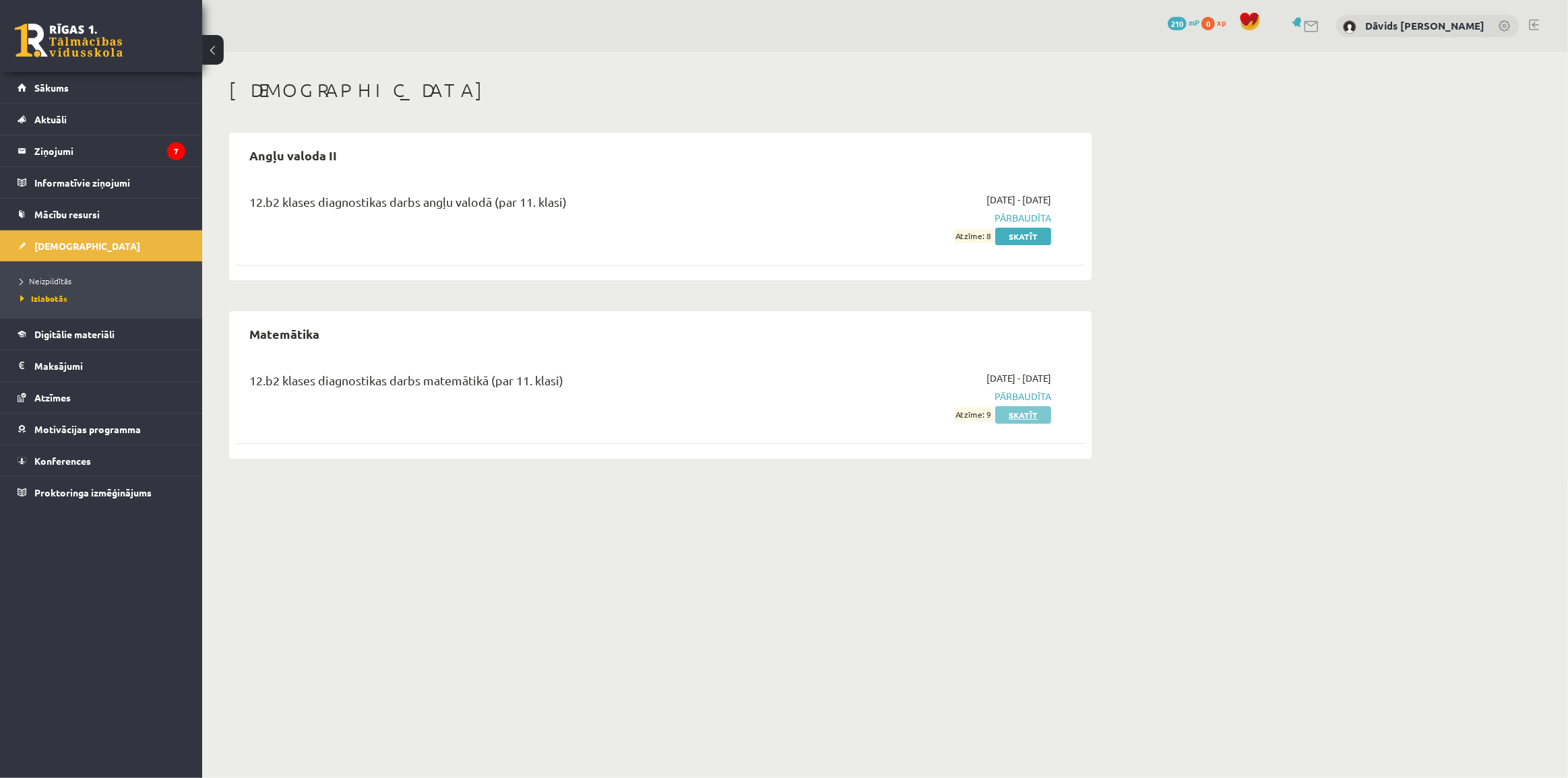
click at [1032, 418] on link "Skatīt" at bounding box center [1023, 415] width 56 height 17
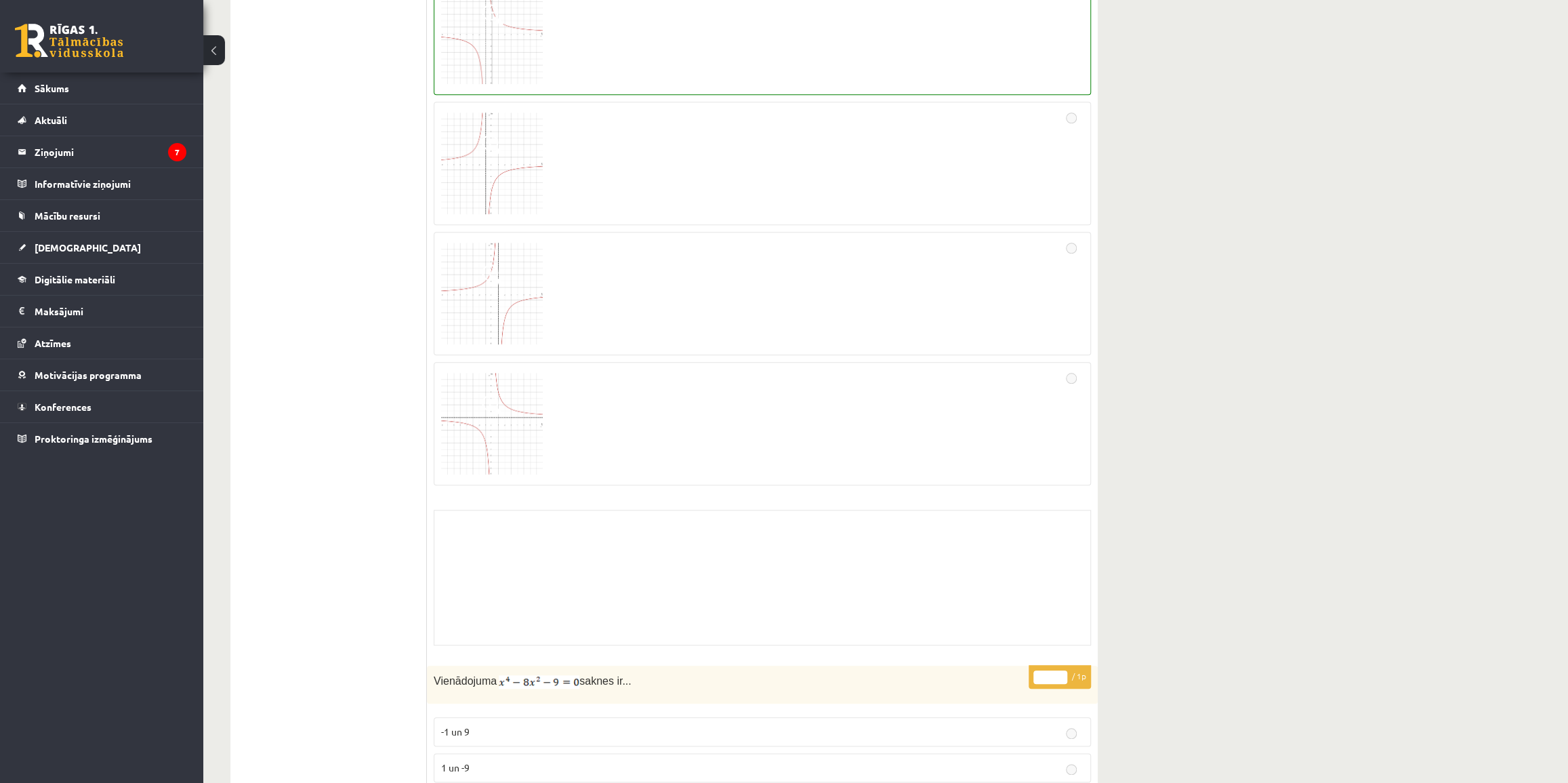
scroll to position [9444, 0]
